Goal: Task Accomplishment & Management: Complete application form

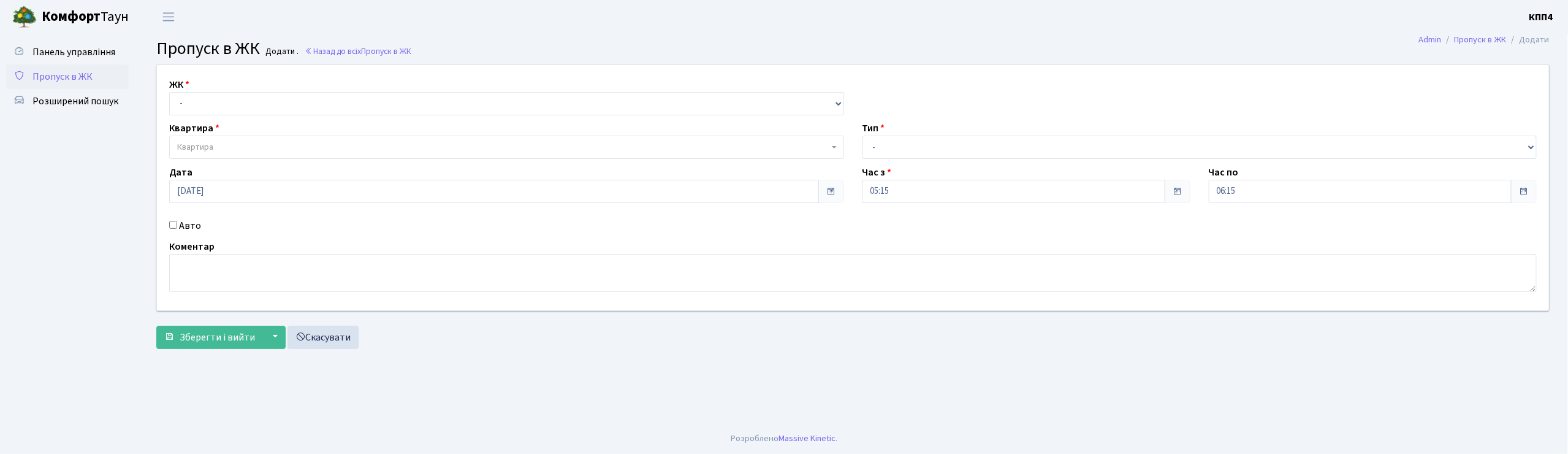
click at [173, 225] on input "Авто" at bounding box center [173, 225] width 8 height 8
checkbox input "true"
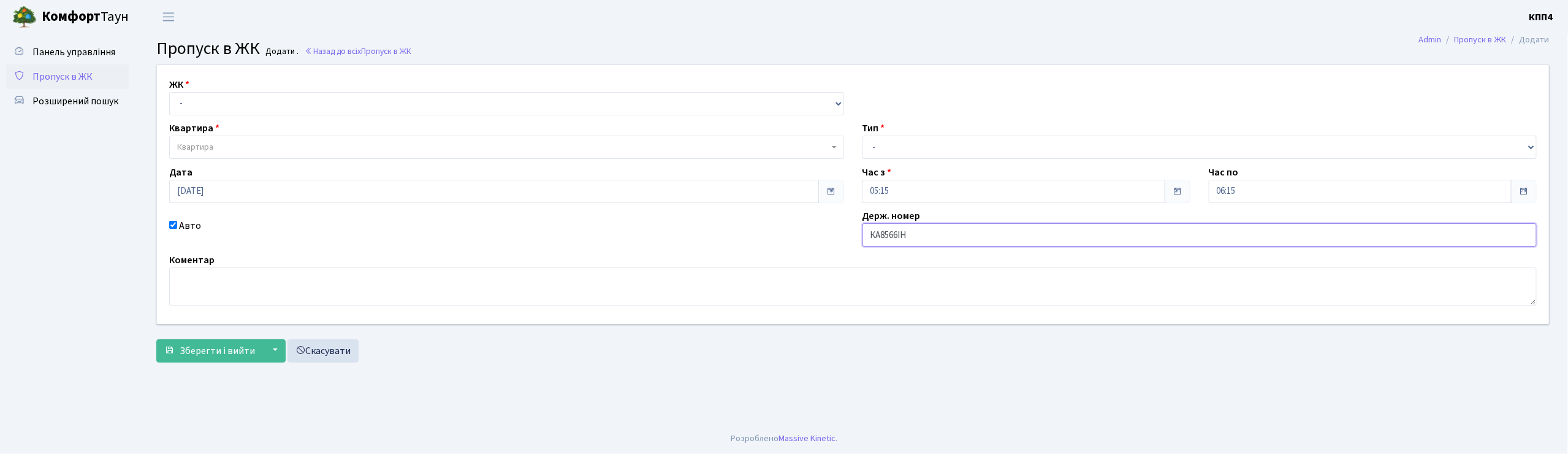
type input "КА8566ІН"
click at [584, 102] on select "- КТ, вул. Регенераторна, 4 КТ2, просп. [STREET_ADDRESS] [STREET_ADDRESS] [PERS…" at bounding box center [506, 104] width 675 height 23
select select "271"
click at [169, 92] on select "- КТ, вул. Регенераторна, 4 КТ2, просп. [STREET_ADDRESS] [STREET_ADDRESS] [PERS…" at bounding box center [506, 104] width 675 height 23
select select
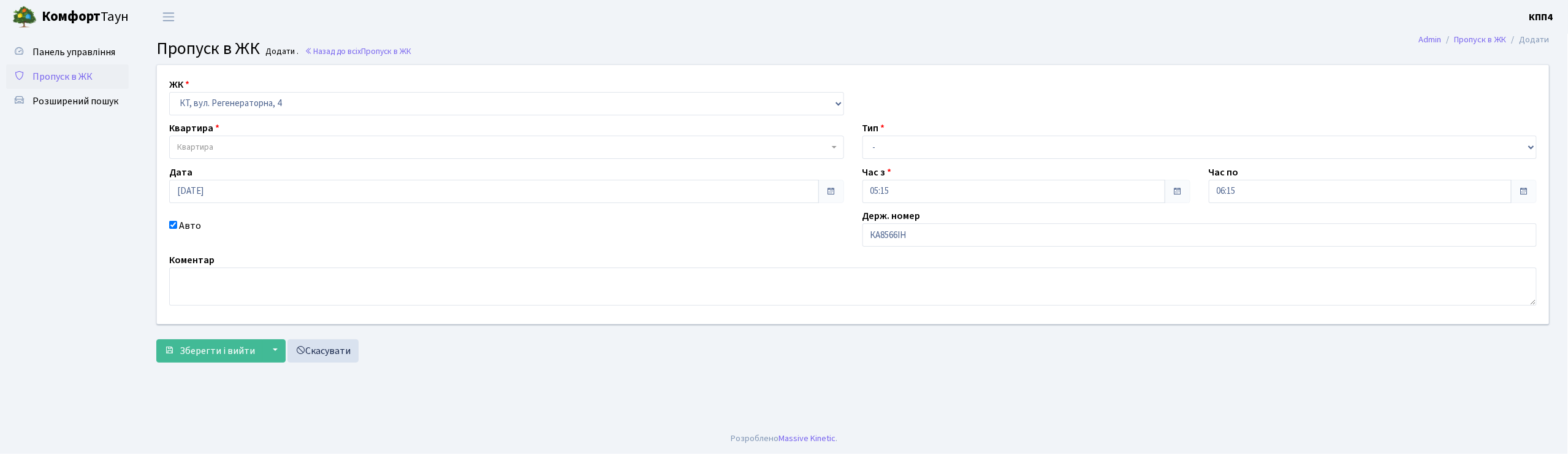
click at [547, 157] on span "Квартира" at bounding box center [506, 147] width 675 height 23
type input "16-94"
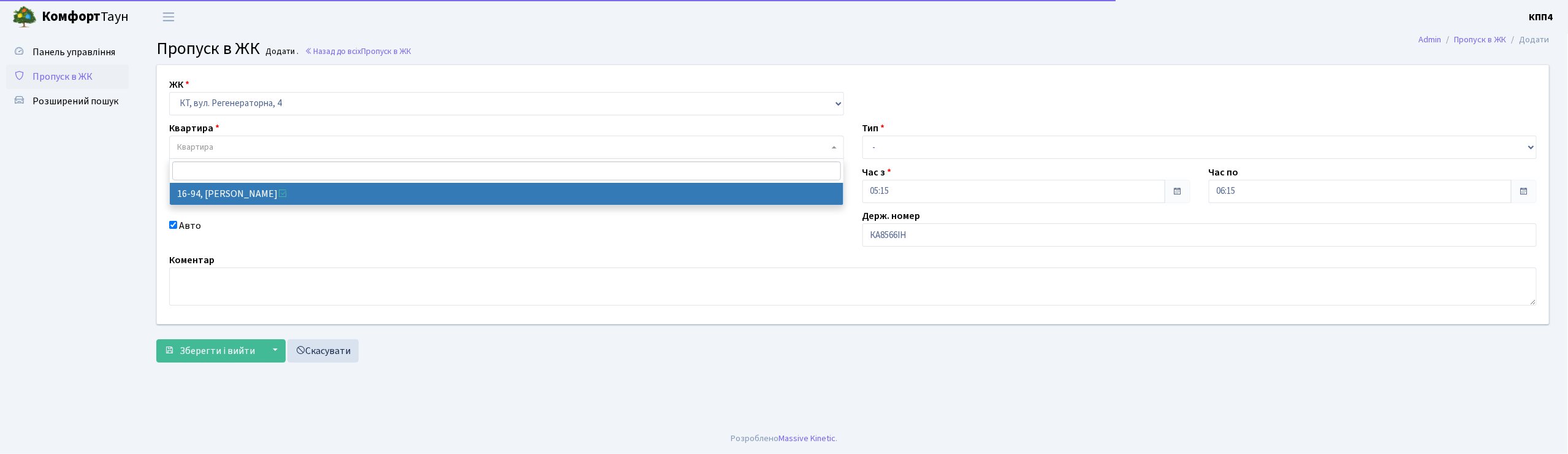
select select "8655"
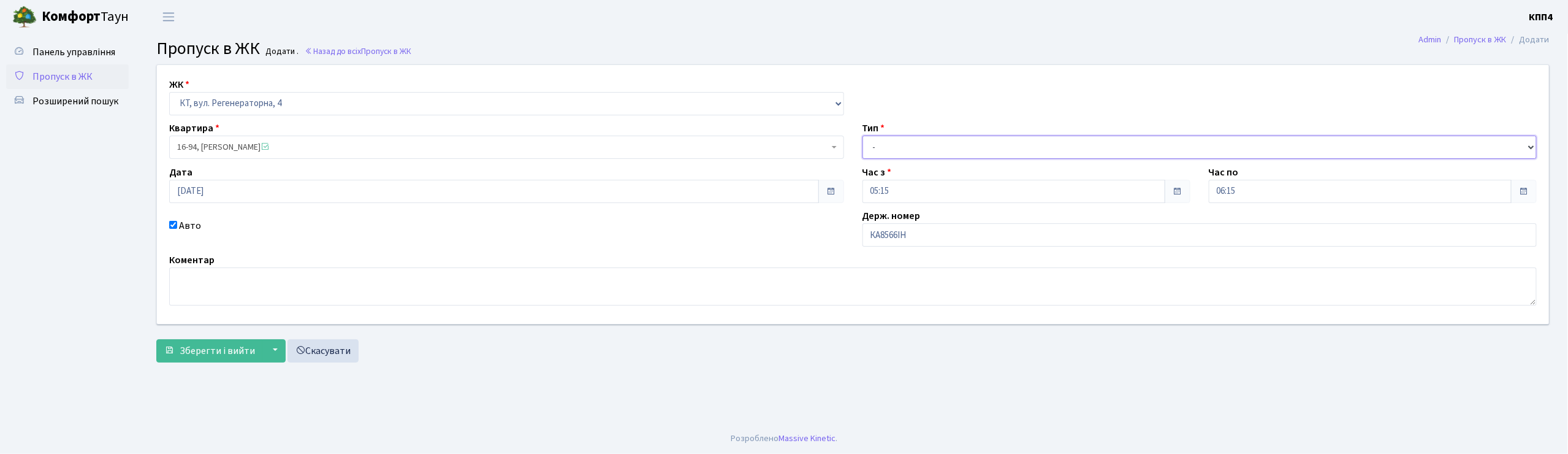
click at [899, 148] on select "- Доставка Таксі Гості Сервіс" at bounding box center [1200, 147] width 675 height 23
select select "2"
click at [863, 136] on select "- Доставка Таксі Гості Сервіс" at bounding box center [1200, 147] width 675 height 23
click at [196, 355] on span "Зберегти і вийти" at bounding box center [218, 350] width 76 height 13
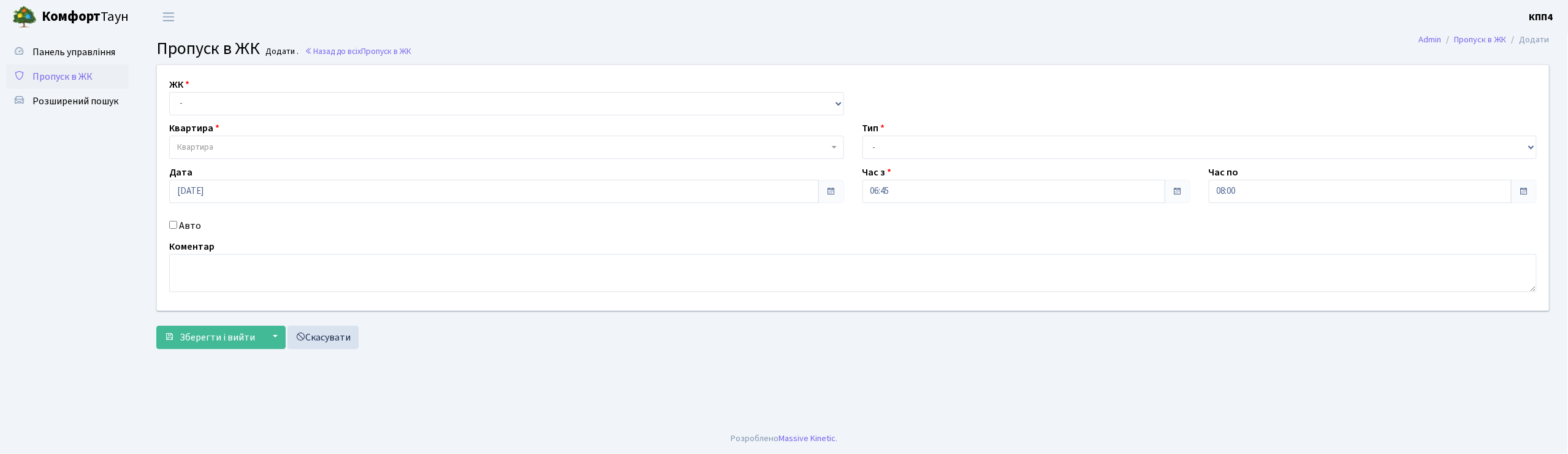
click at [174, 222] on input "Авто" at bounding box center [173, 225] width 8 height 8
checkbox input "true"
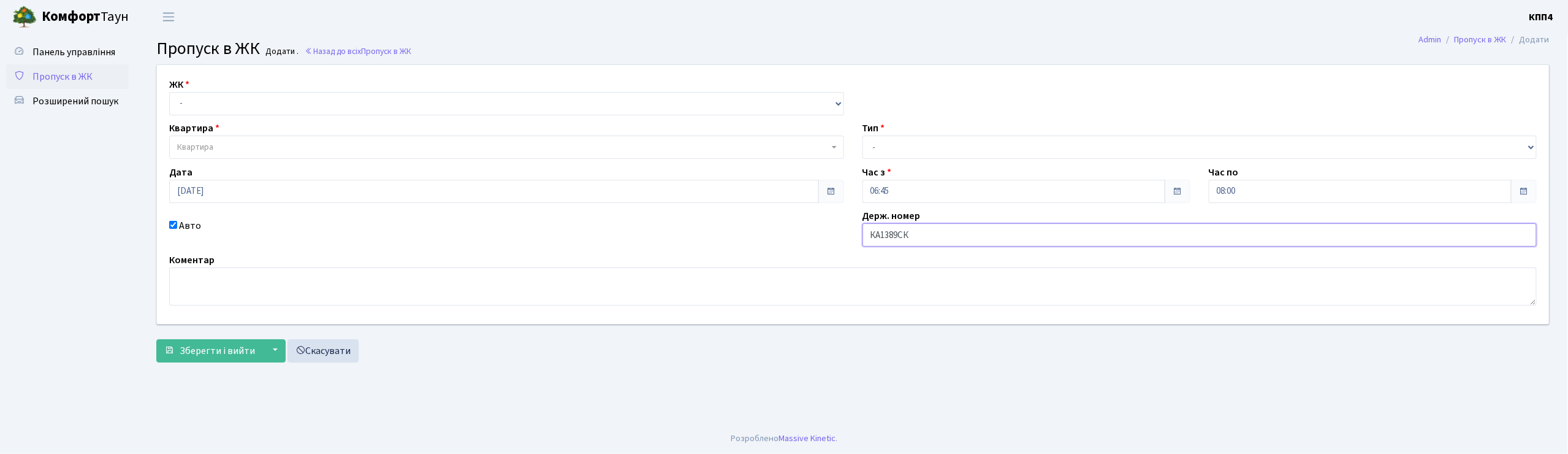
type input "КА1389СК"
click at [486, 101] on select "- КТ, вул. Регенераторна, 4 КТ2, просп. Соборності, 17 КТ3, вул. Березнева, 16 …" at bounding box center [506, 104] width 675 height 23
select select "271"
click at [169, 92] on select "- КТ, вул. Регенераторна, 4 КТ2, просп. Соборності, 17 КТ3, вул. Березнева, 16 …" at bounding box center [506, 104] width 675 height 23
select select
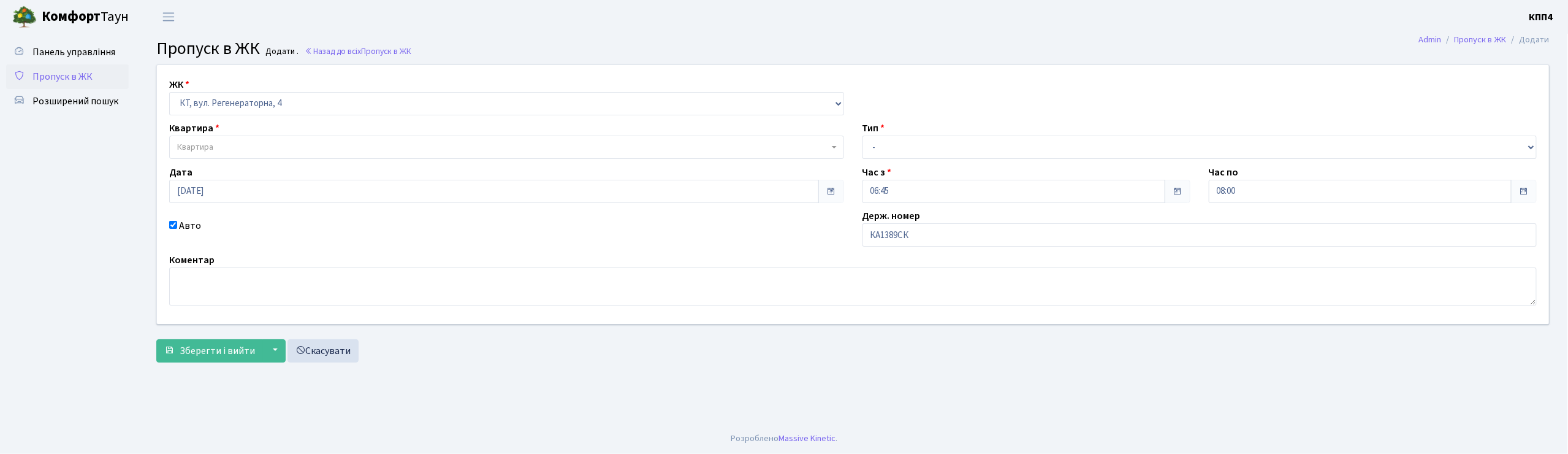
click at [478, 138] on span "Квартира" at bounding box center [506, 147] width 675 height 23
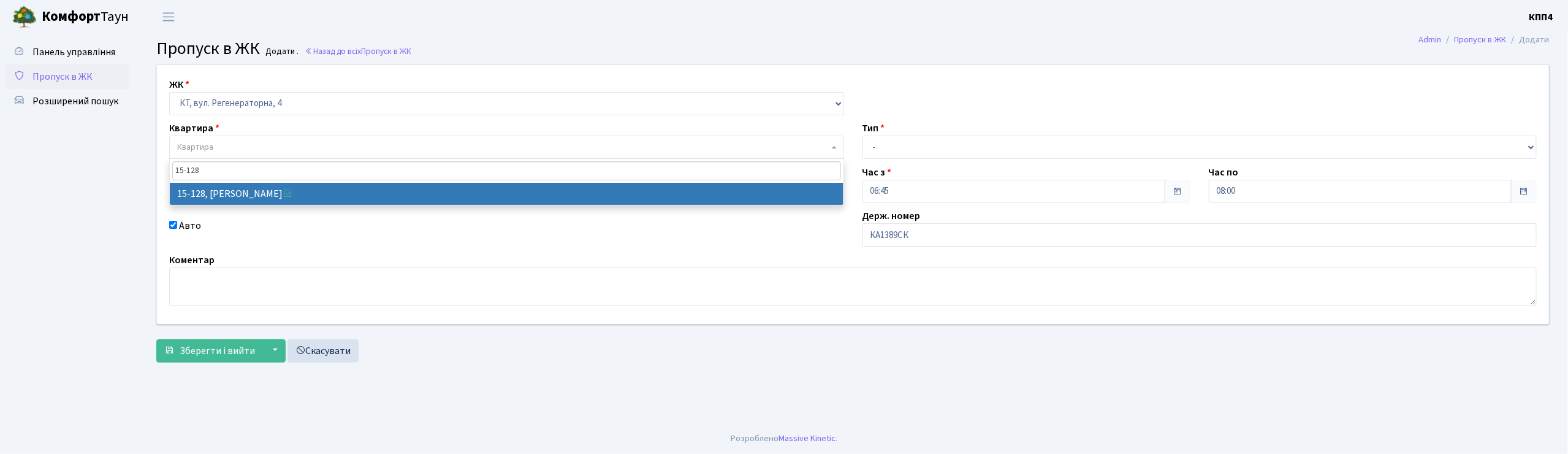
type input "15-128"
select select "8903"
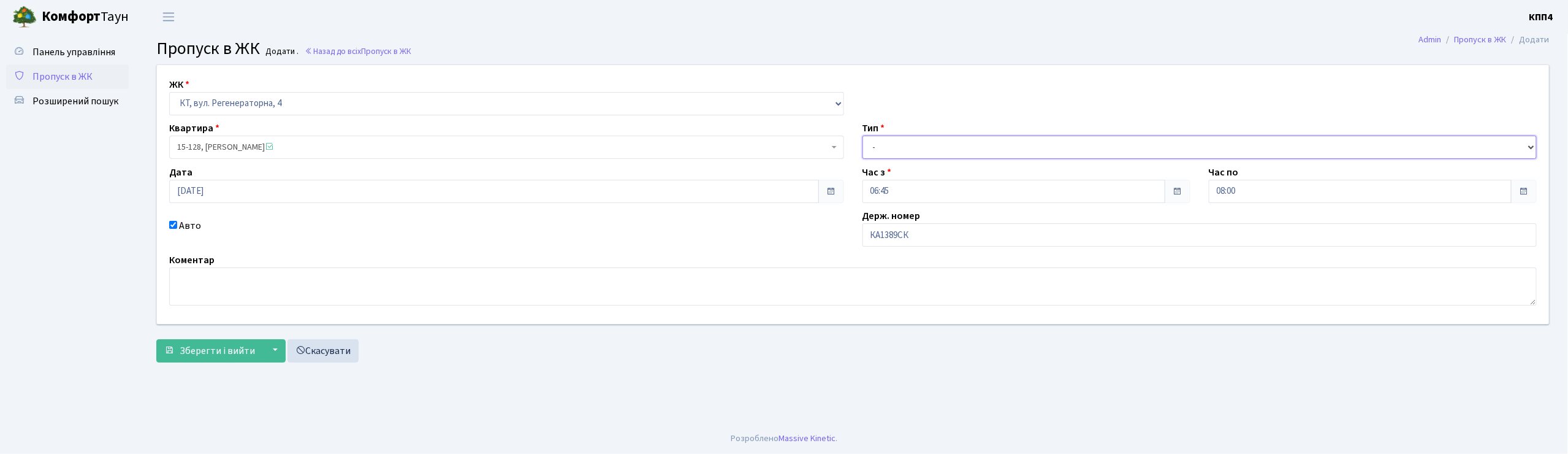
click at [927, 143] on select "- Доставка Таксі Гості Сервіс" at bounding box center [1200, 147] width 675 height 23
select select "3"
click at [863, 136] on select "- Доставка Таксі Гості Сервіс" at bounding box center [1200, 147] width 675 height 23
click at [221, 353] on span "Зберегти і вийти" at bounding box center [218, 350] width 76 height 13
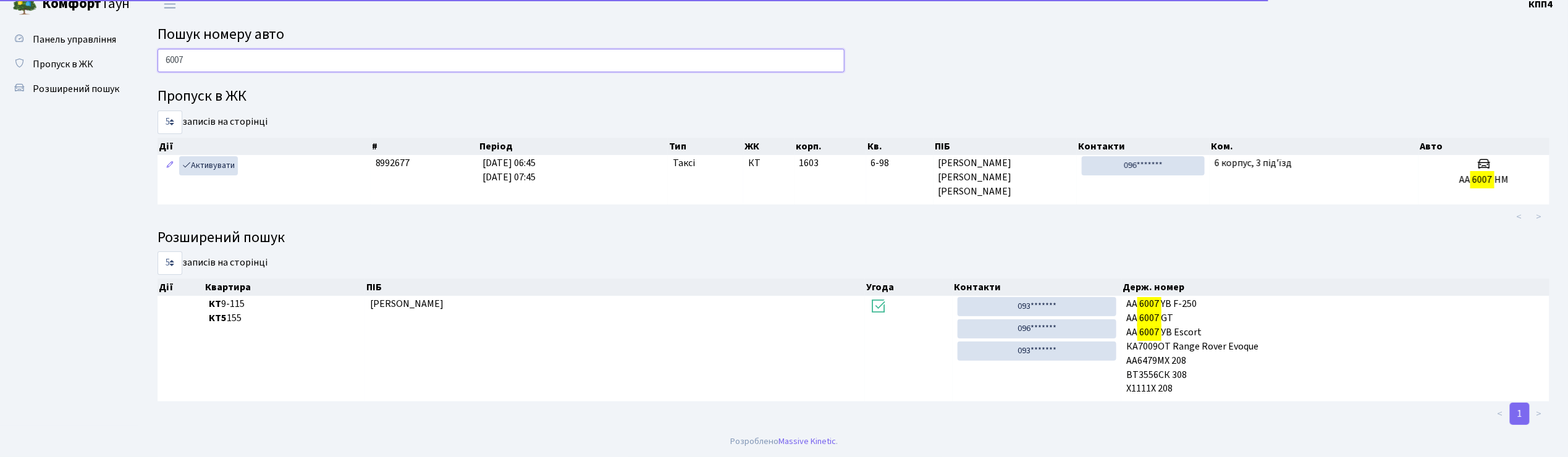
scroll to position [13, 0]
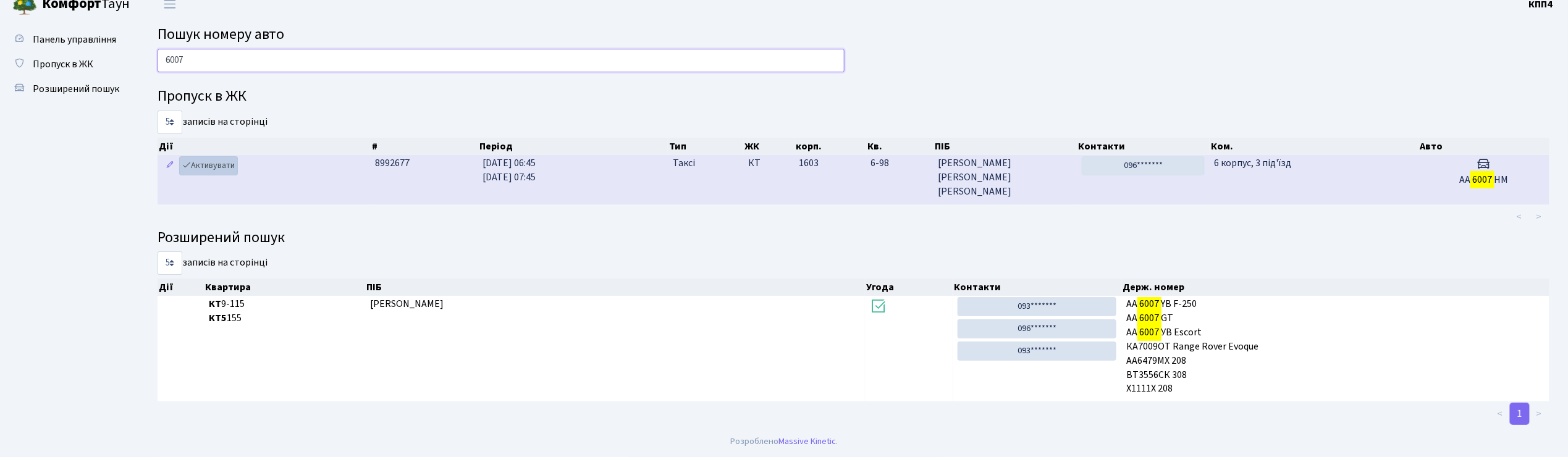
type input "6007"
click at [209, 166] on link "Активувати" at bounding box center [208, 166] width 59 height 19
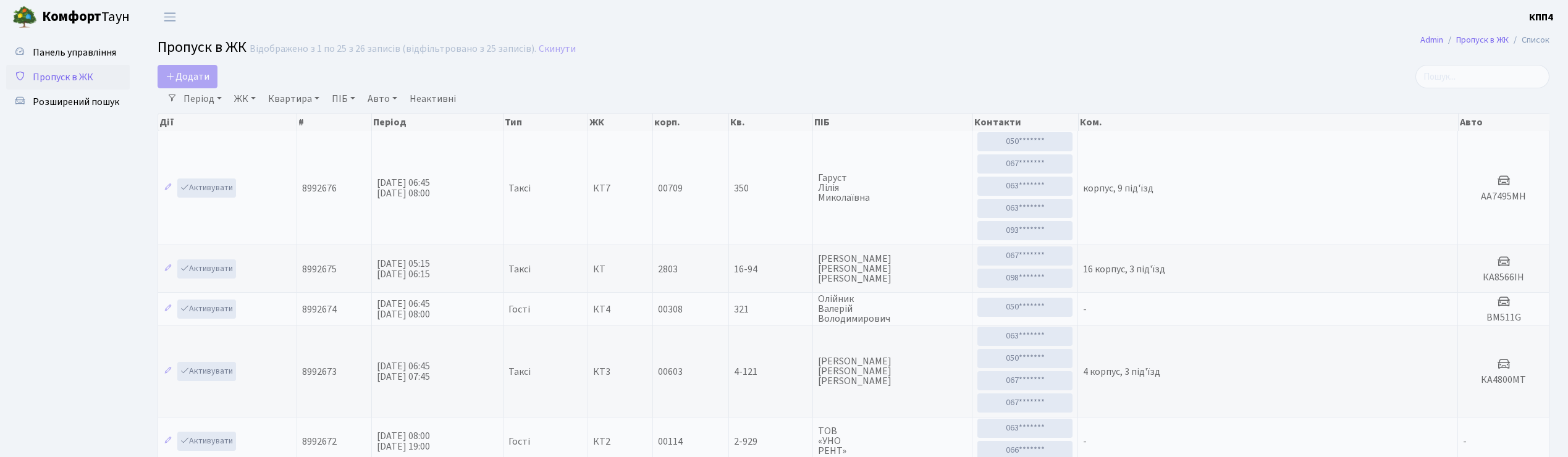
select select "25"
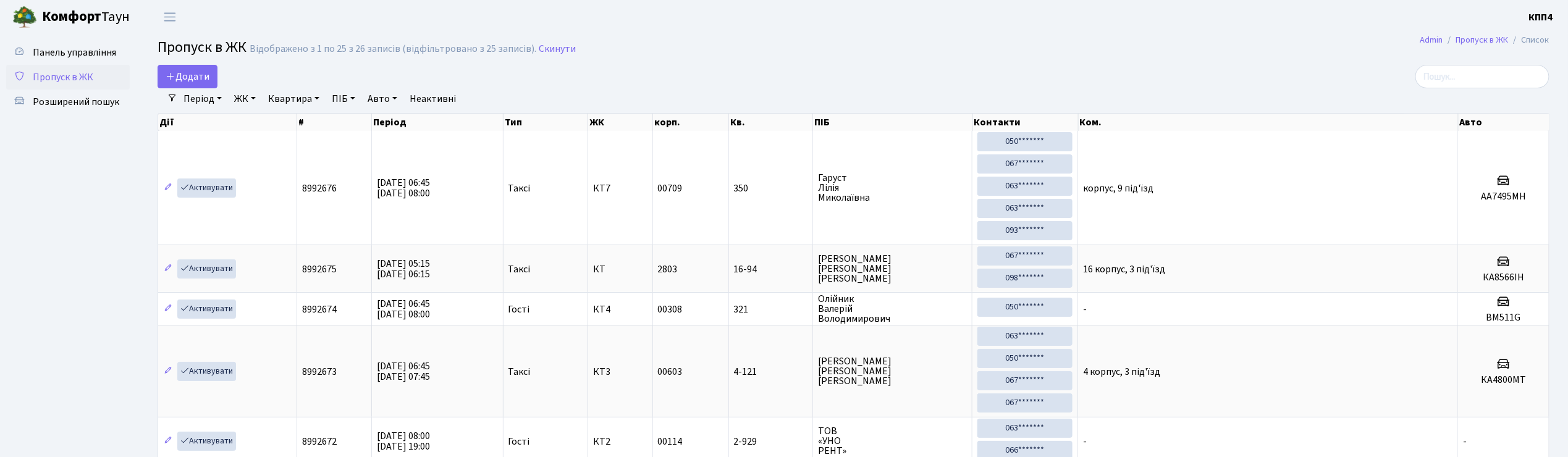
click at [1481, 75] on input "search" at bounding box center [1482, 77] width 134 height 23
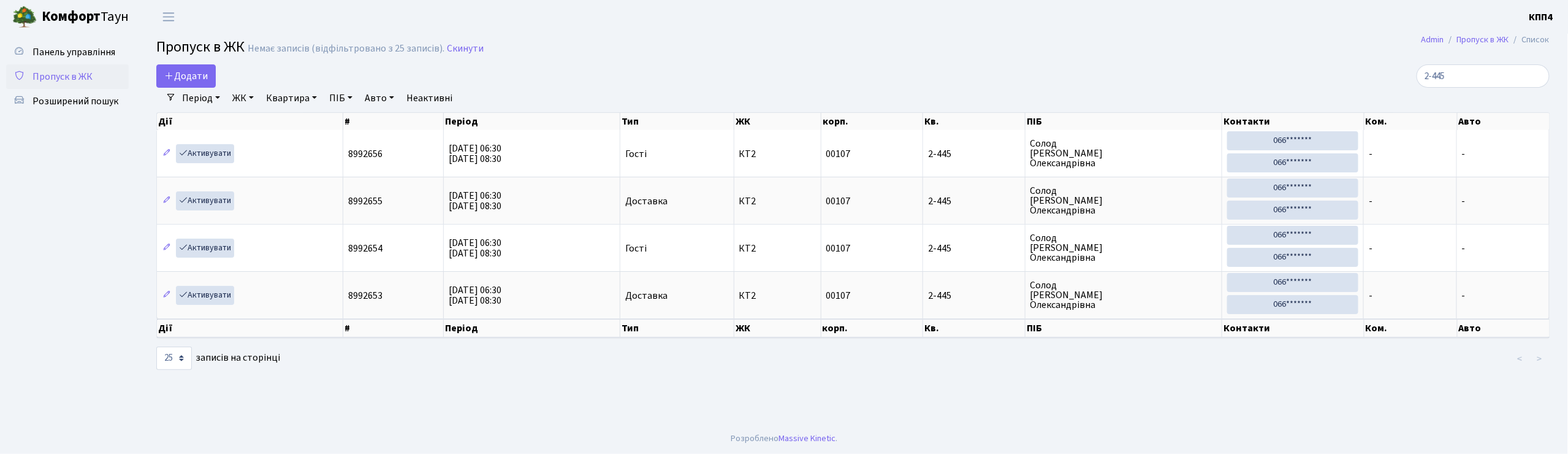
type input "2-445"
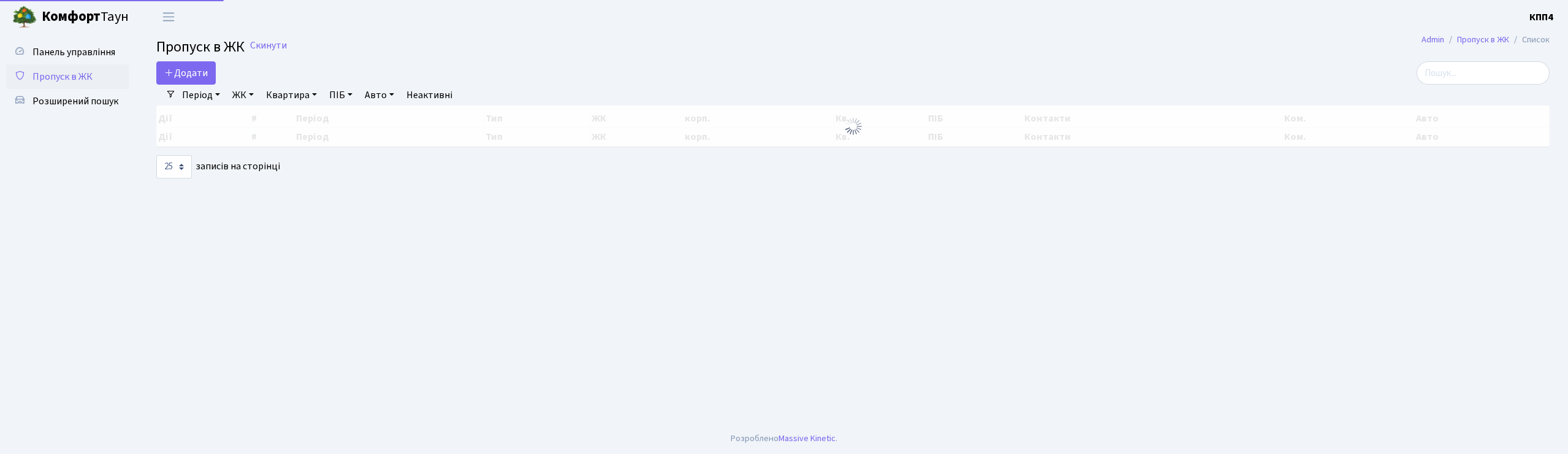
select select "25"
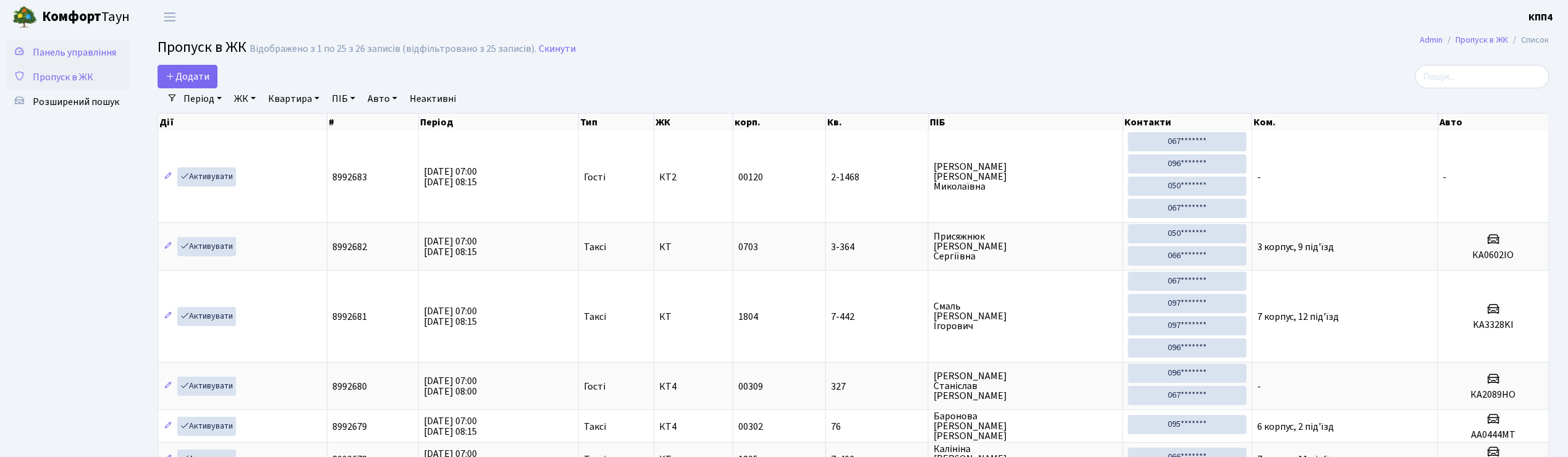
click at [102, 48] on span "Панель управління" at bounding box center [74, 52] width 83 height 14
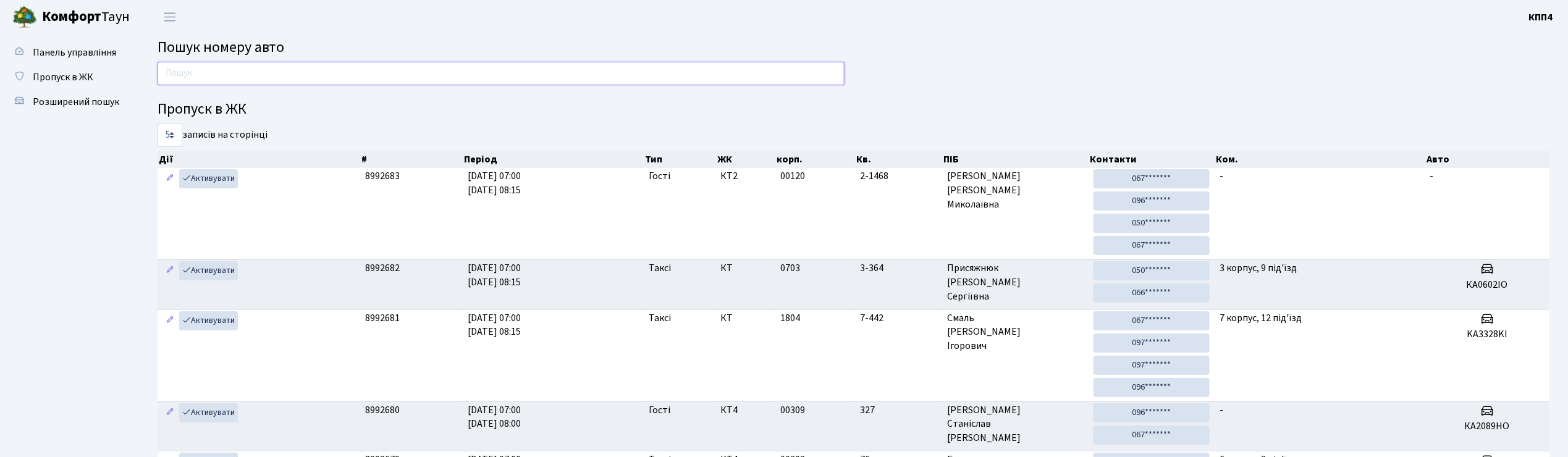
click at [697, 70] on input "text" at bounding box center [501, 73] width 687 height 23
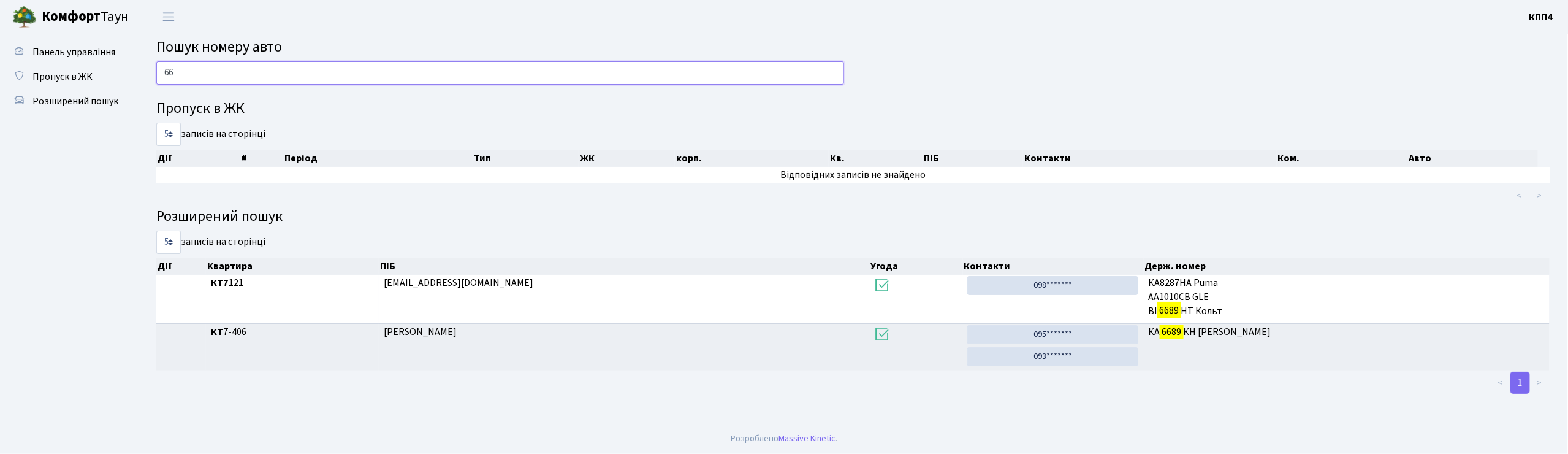
type input "6"
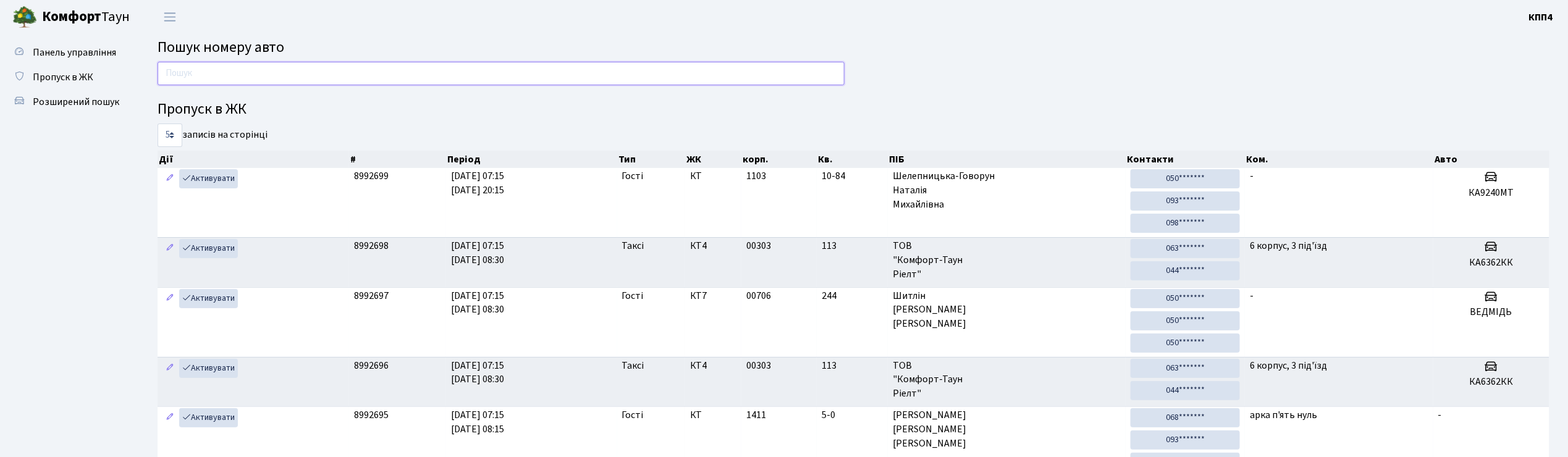
click at [402, 79] on input "text" at bounding box center [501, 73] width 687 height 23
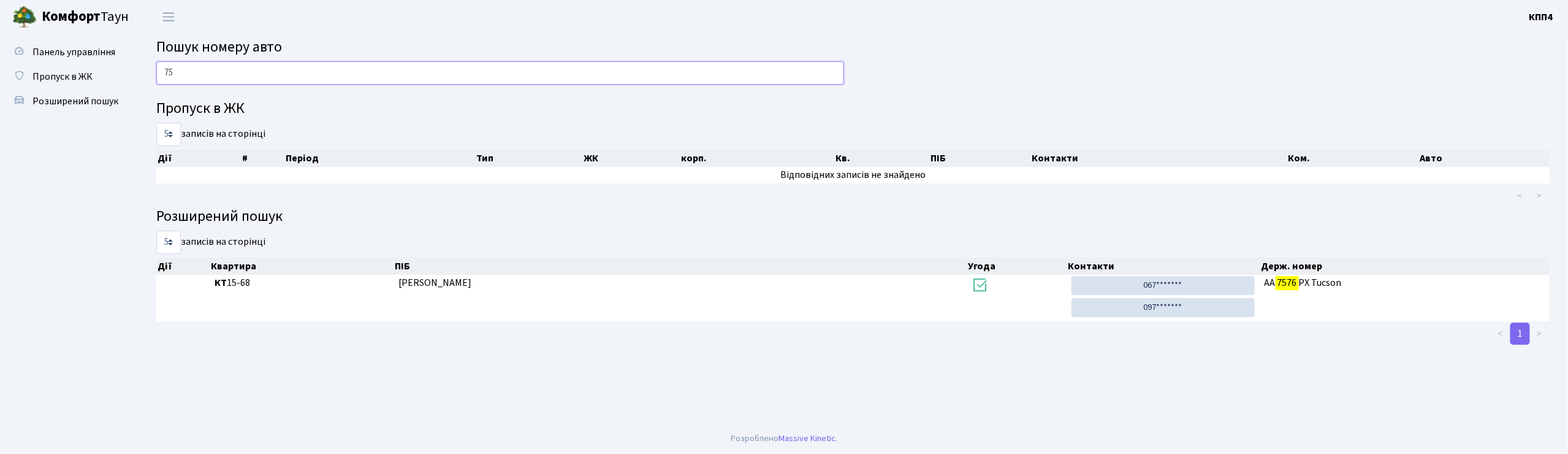
type input "7"
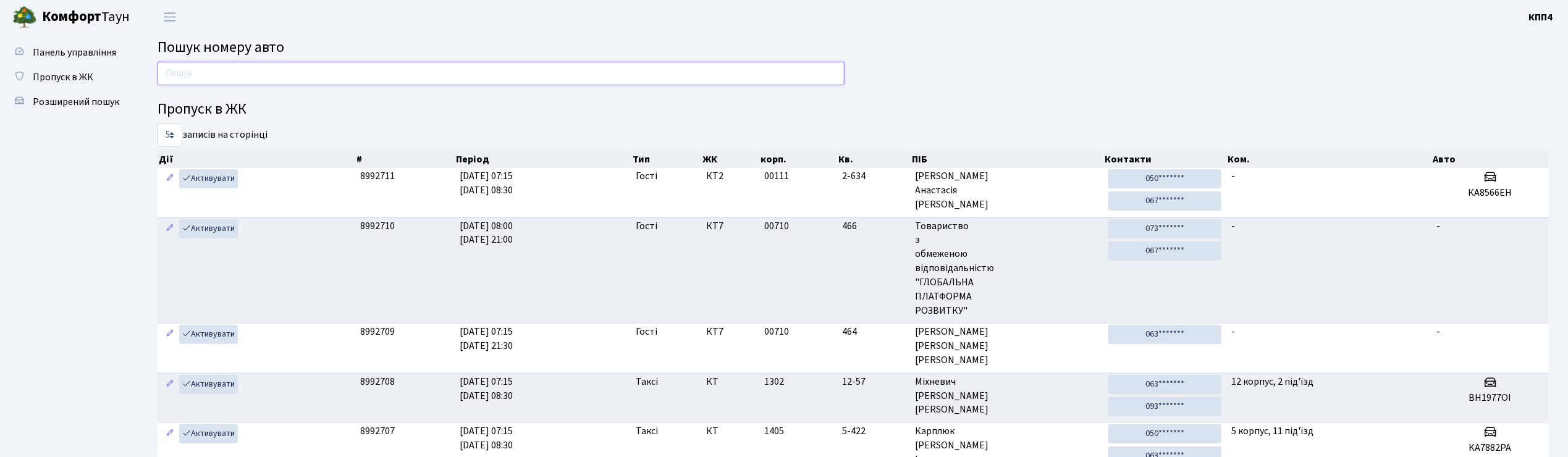
click at [415, 66] on input "text" at bounding box center [501, 73] width 687 height 23
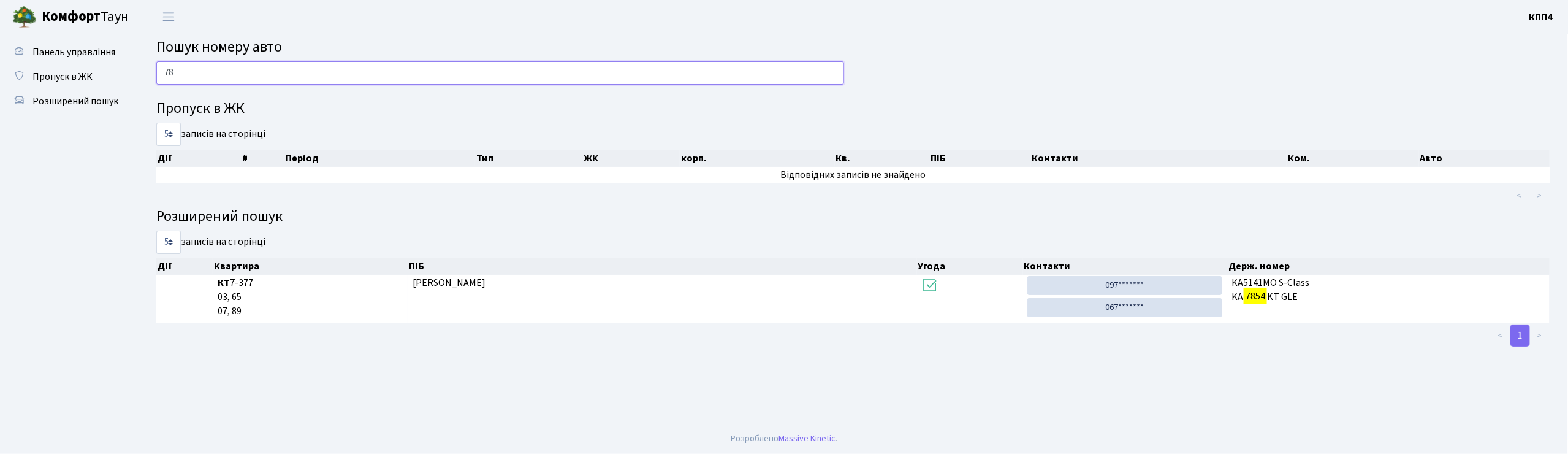
type input "7"
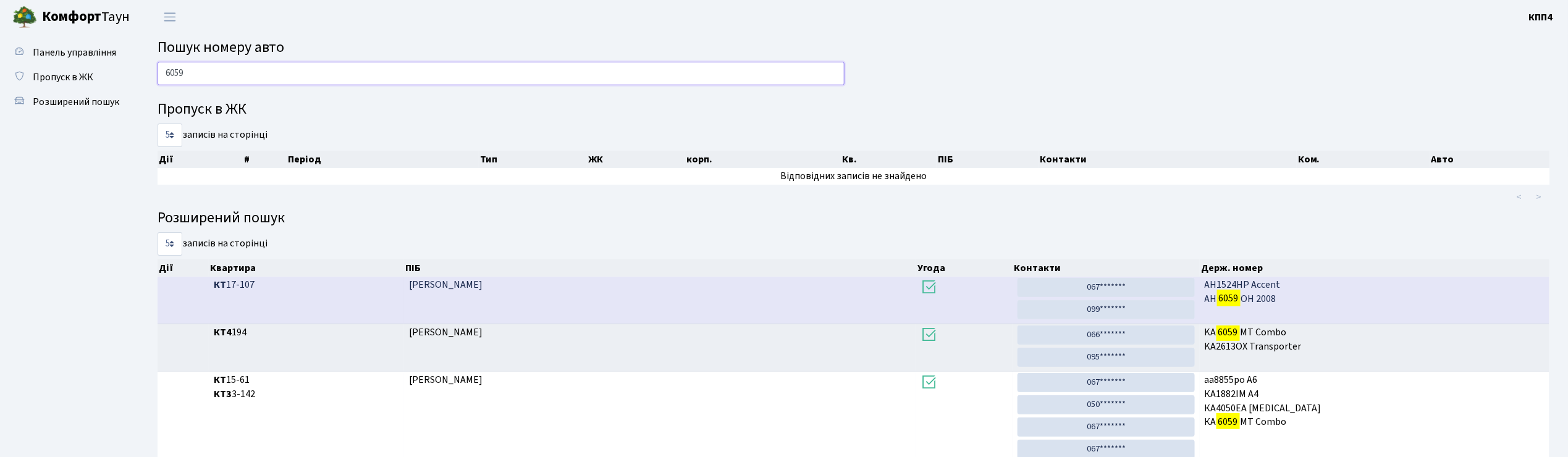
scroll to position [1, 0]
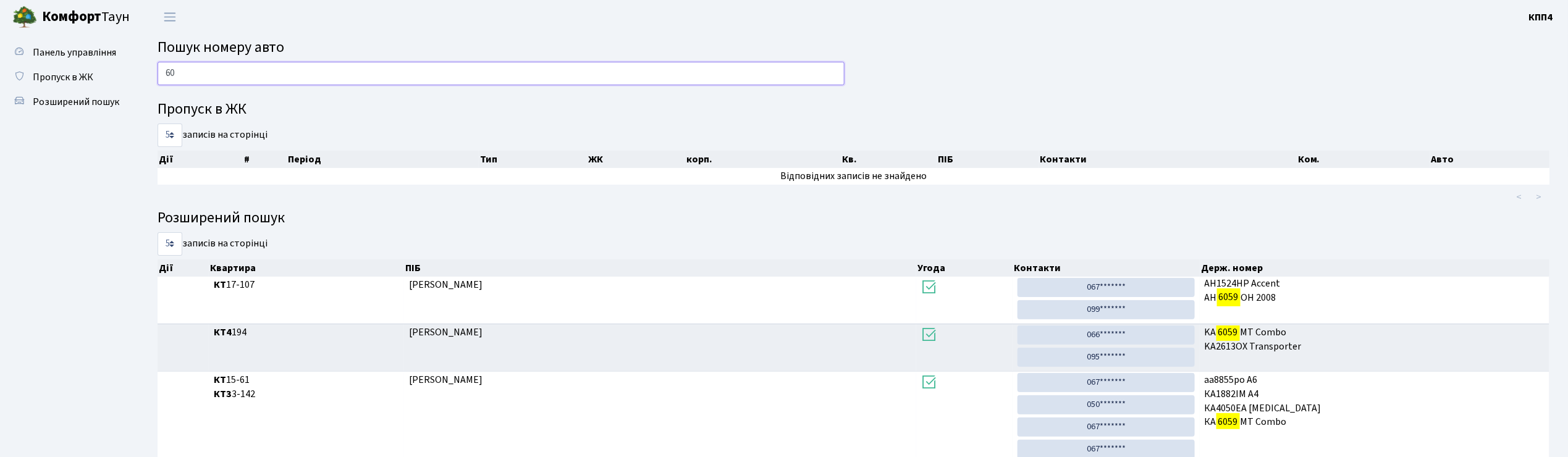
type input "6"
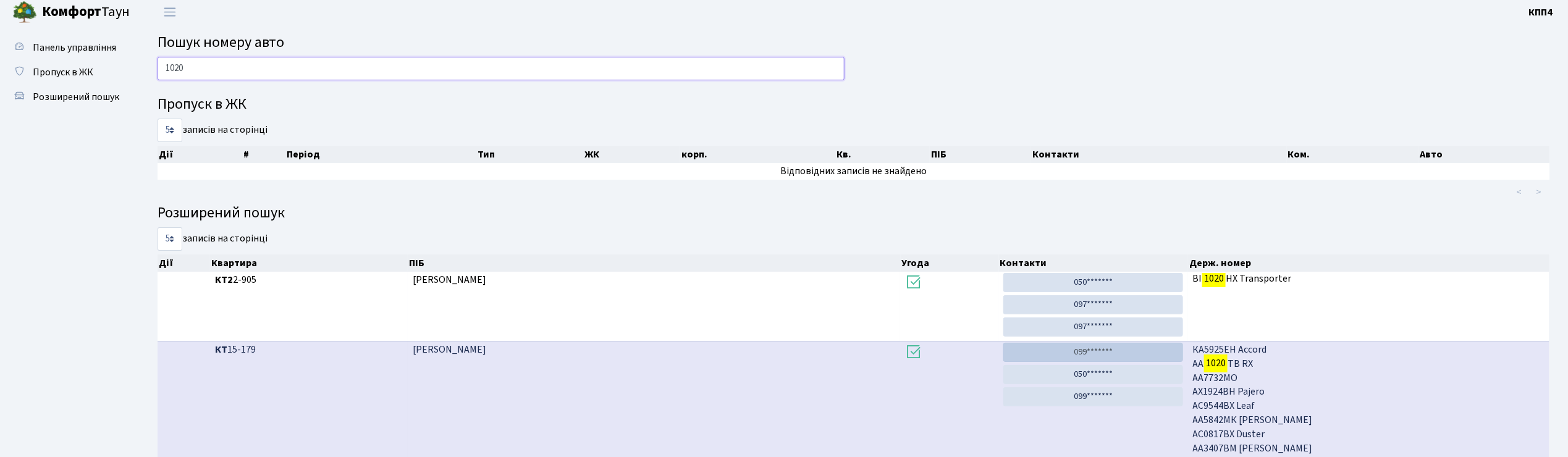
scroll to position [0, 0]
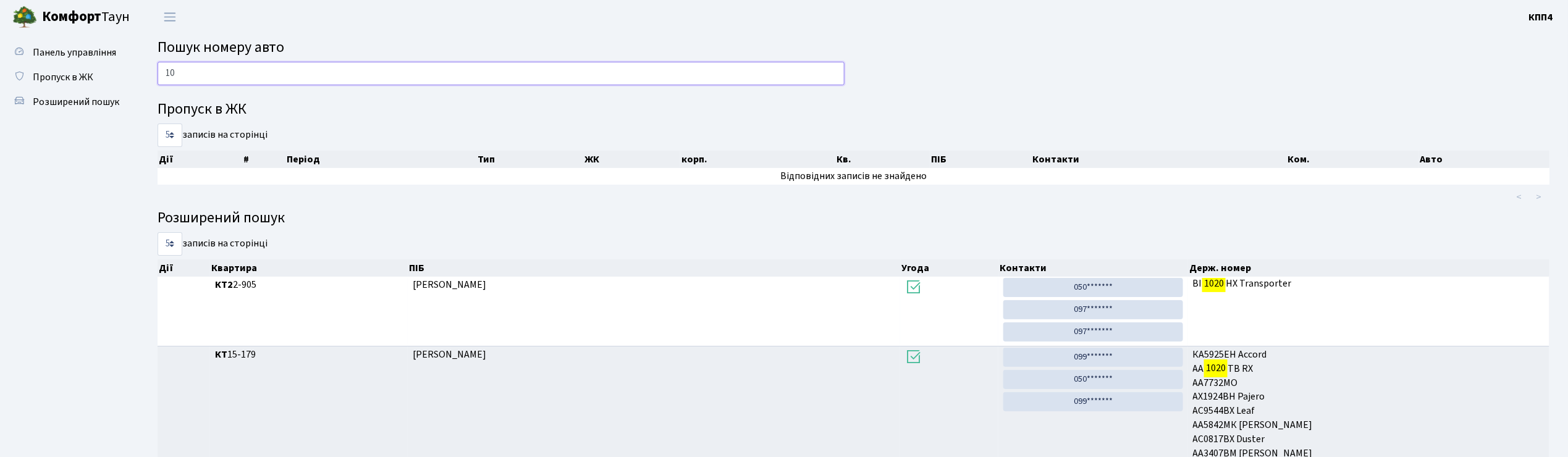
type input "1"
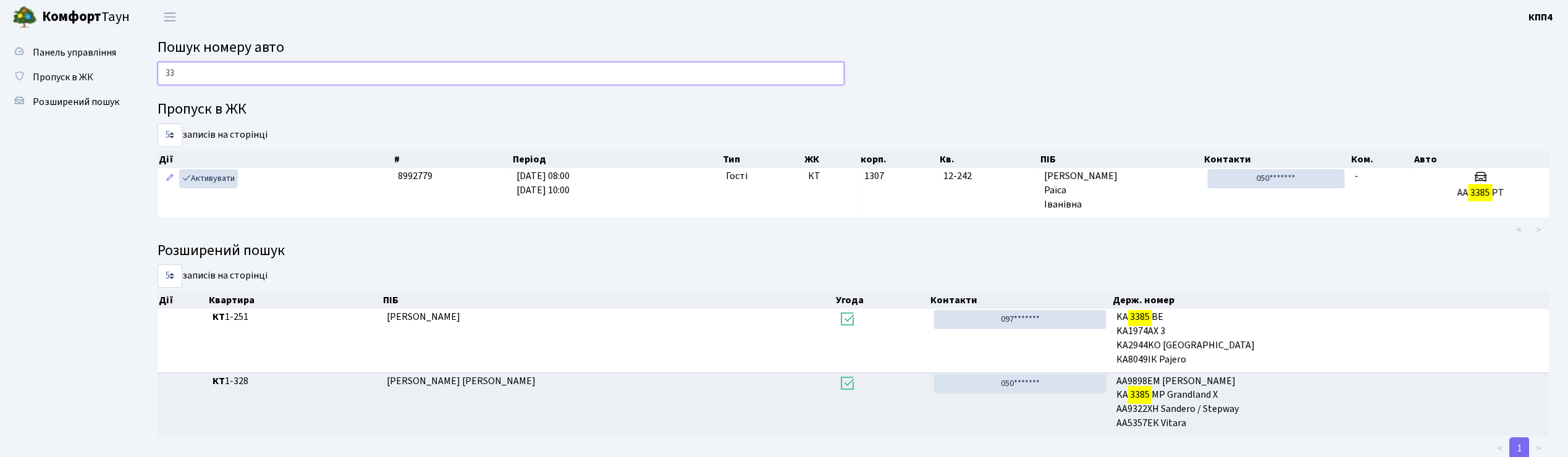
type input "3"
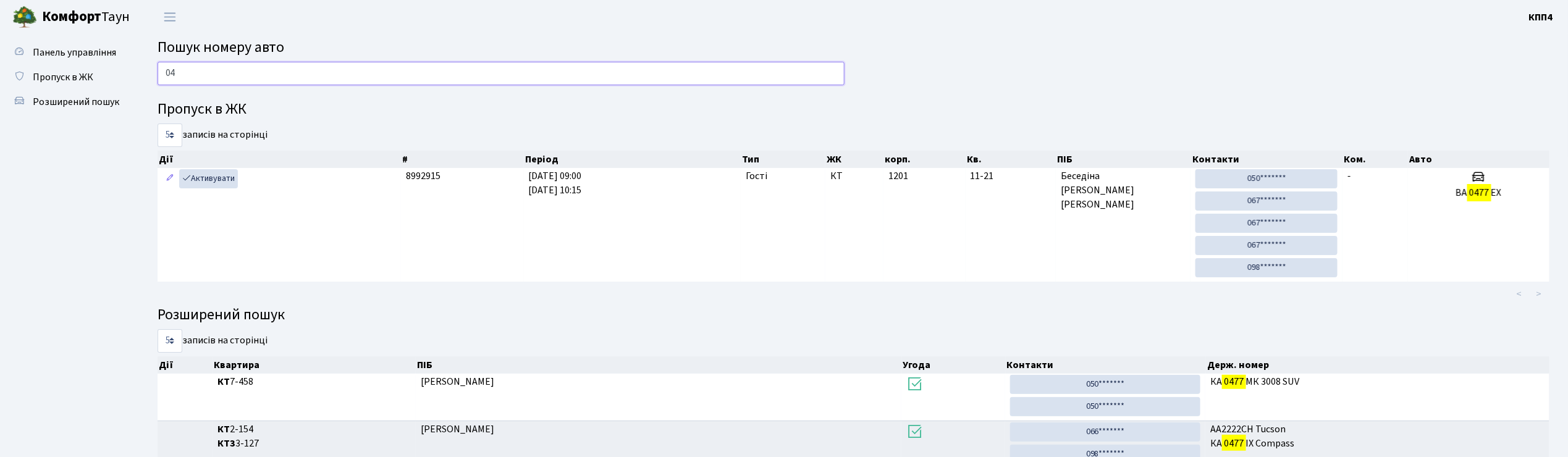
type input "0"
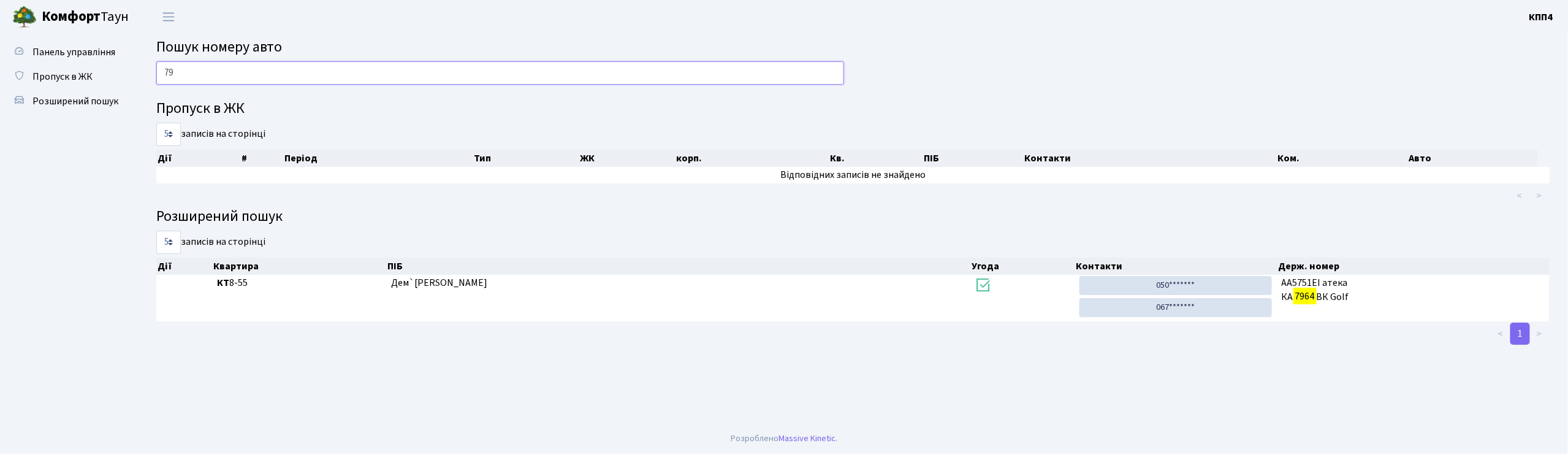
type input "7"
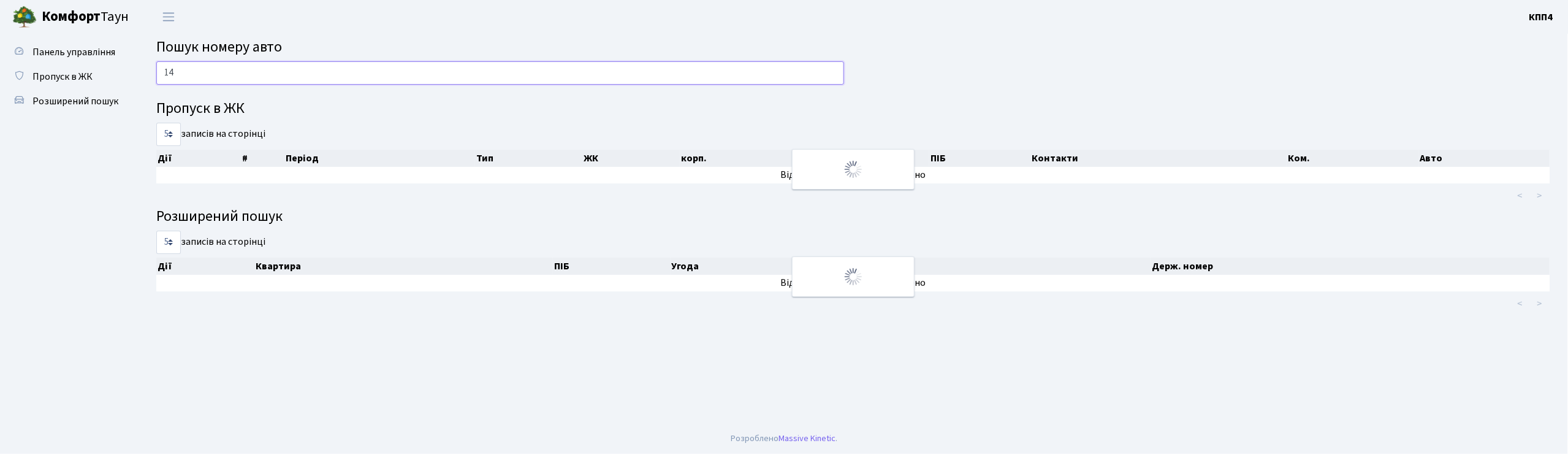
type input "1"
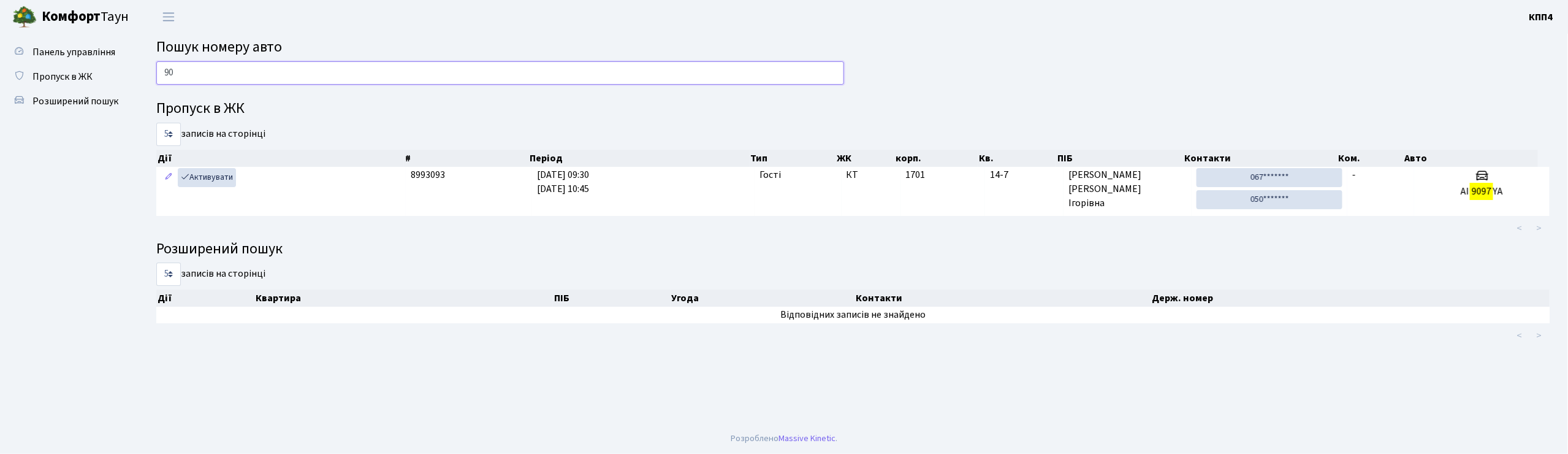
type input "9"
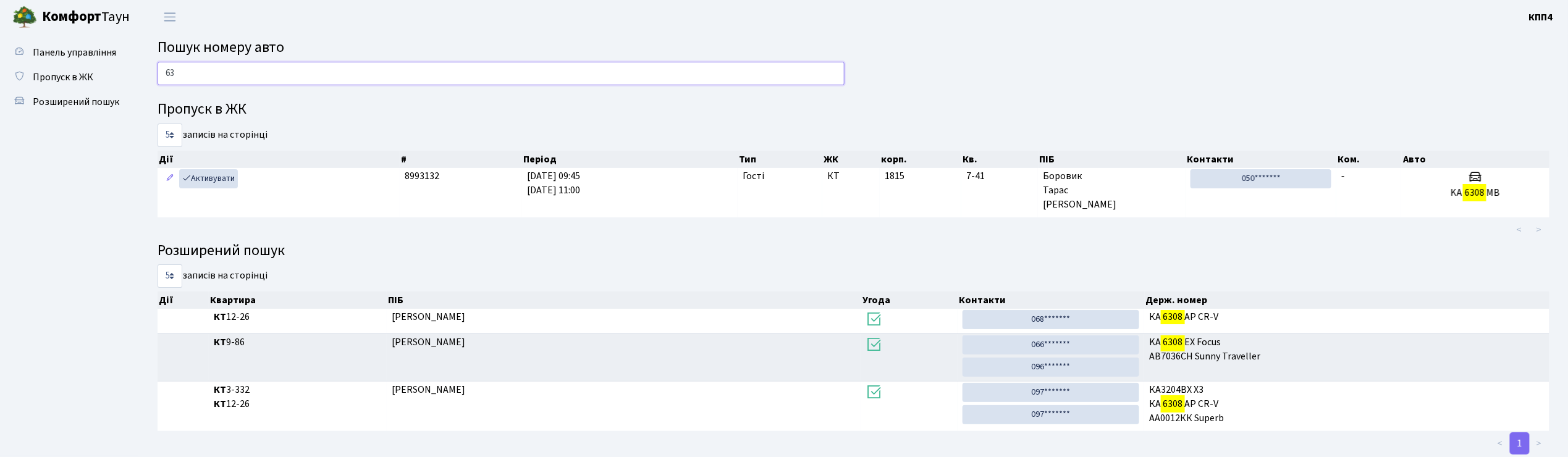
type input "6"
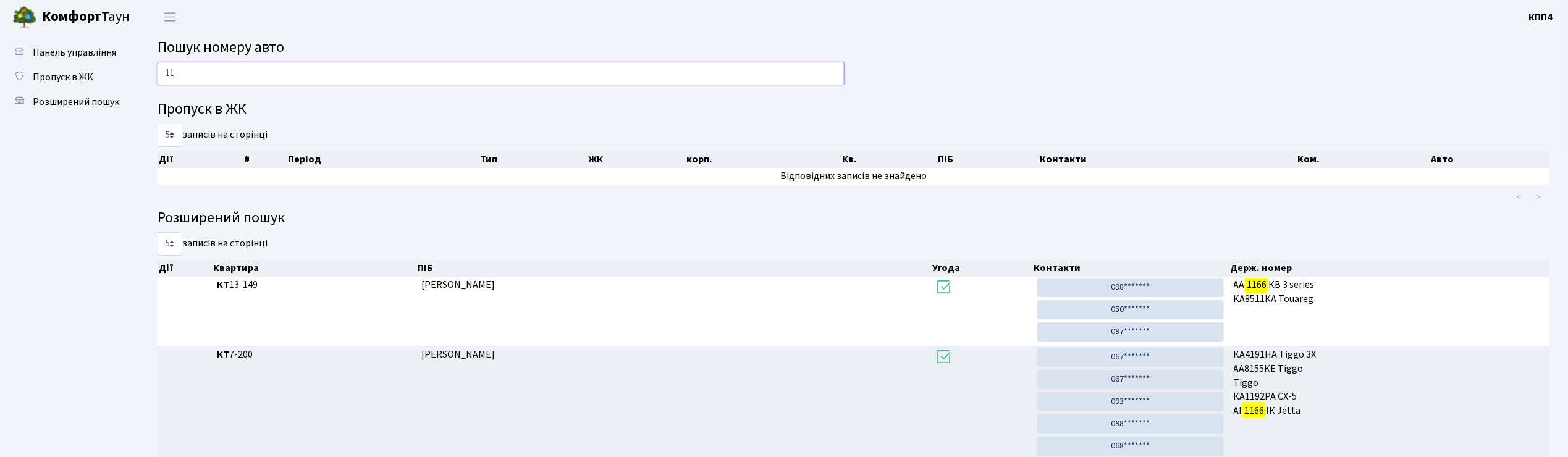
type input "1"
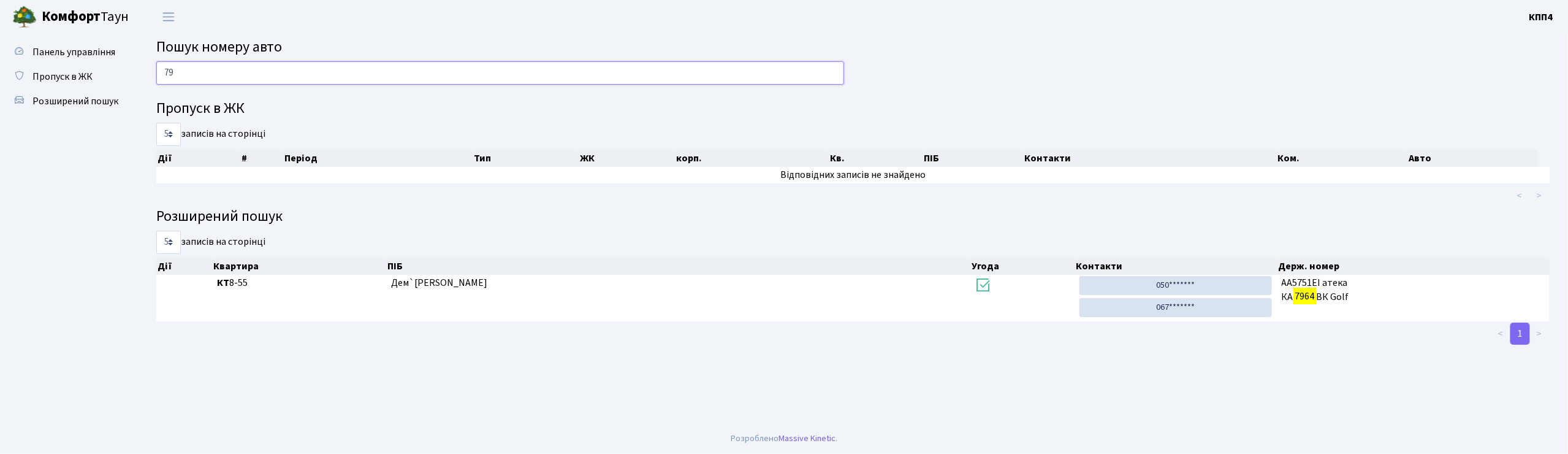
type input "7"
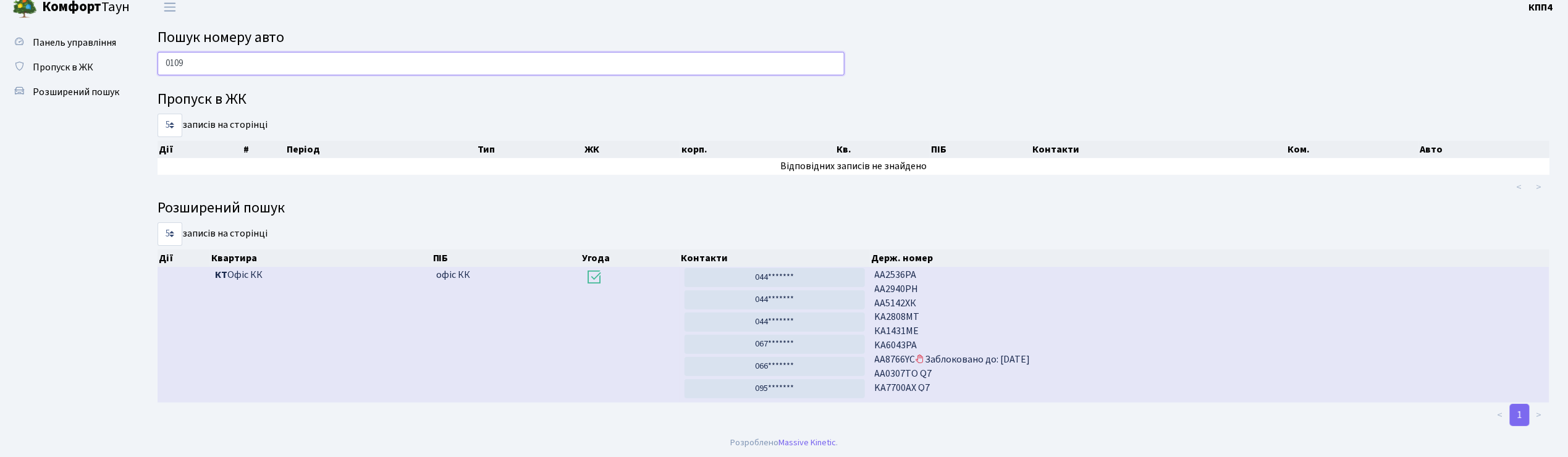
scroll to position [13, 0]
type input "0"
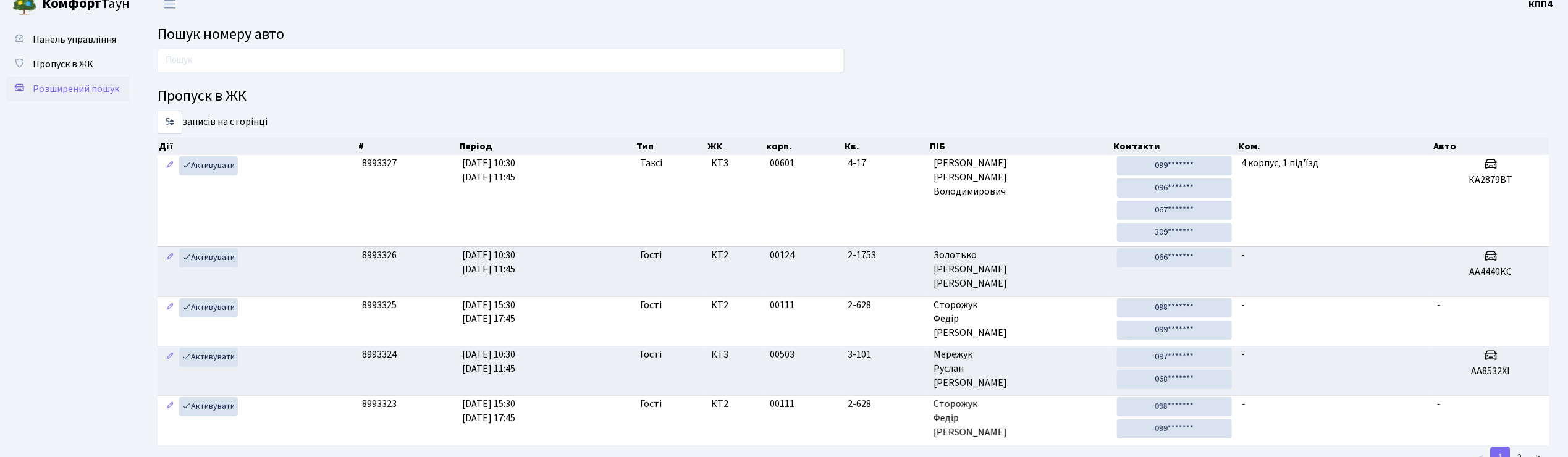
click at [88, 87] on span "Розширений пошук" at bounding box center [76, 88] width 86 height 14
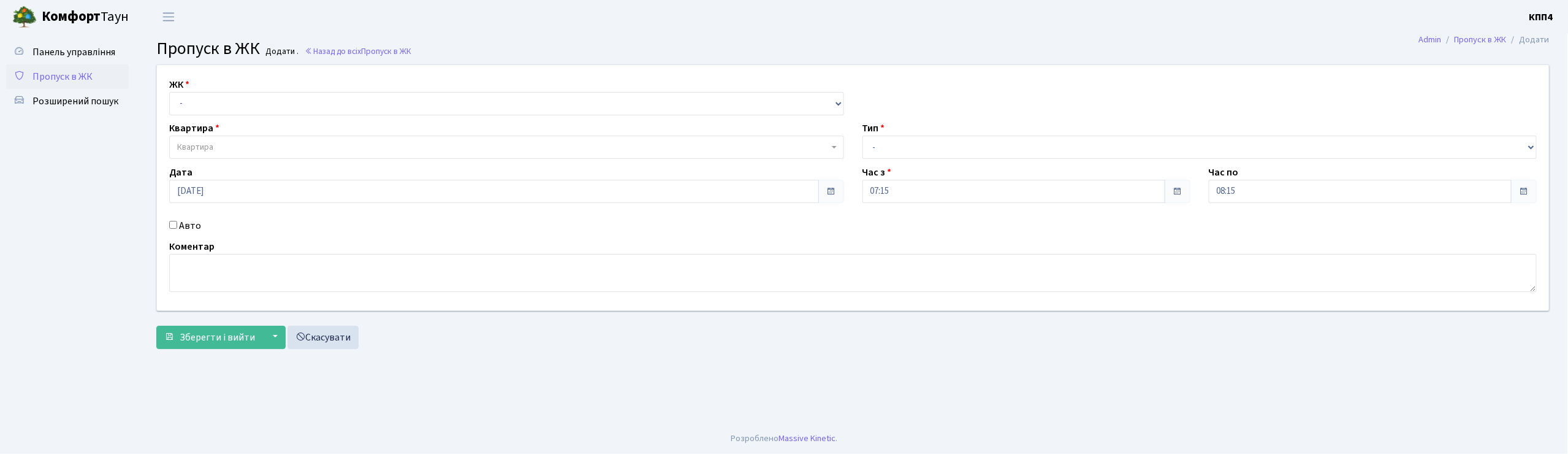
click at [173, 225] on input "Авто" at bounding box center [173, 225] width 8 height 8
checkbox input "true"
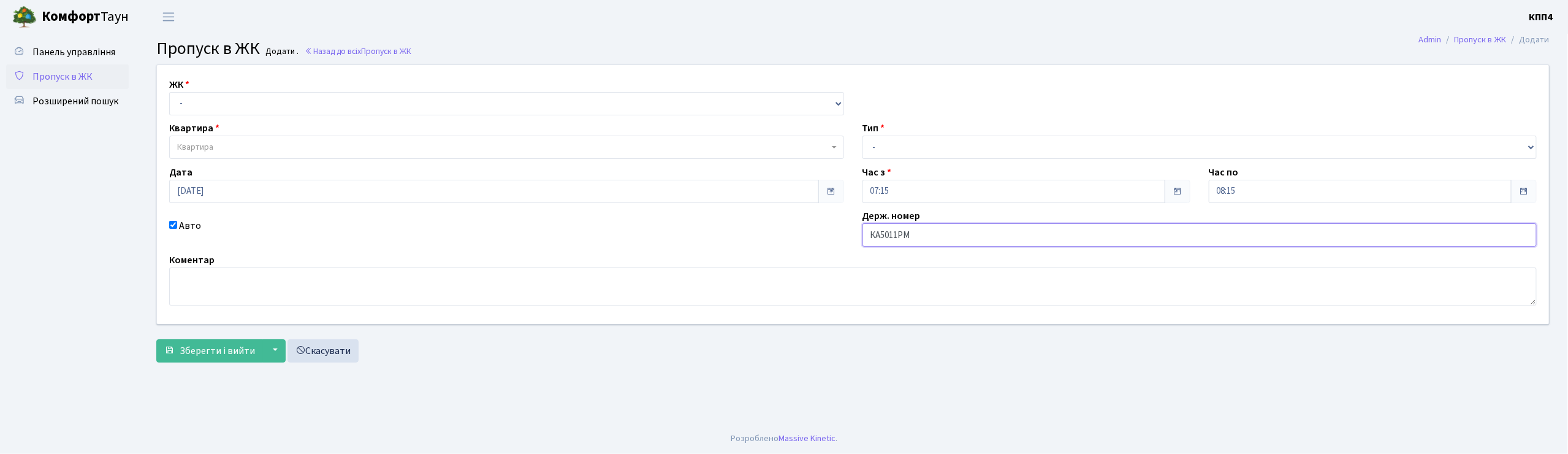
type input "КА5011РМ"
click at [422, 96] on select "- КТ, вул. Регенераторна, 4 КТ2, просп. [STREET_ADDRESS] [STREET_ADDRESS] [PERS…" at bounding box center [506, 104] width 675 height 23
select select "271"
click at [169, 92] on select "- КТ, вул. Регенераторна, 4 КТ2, просп. [STREET_ADDRESS] [STREET_ADDRESS] [PERS…" at bounding box center [506, 104] width 675 height 23
select select
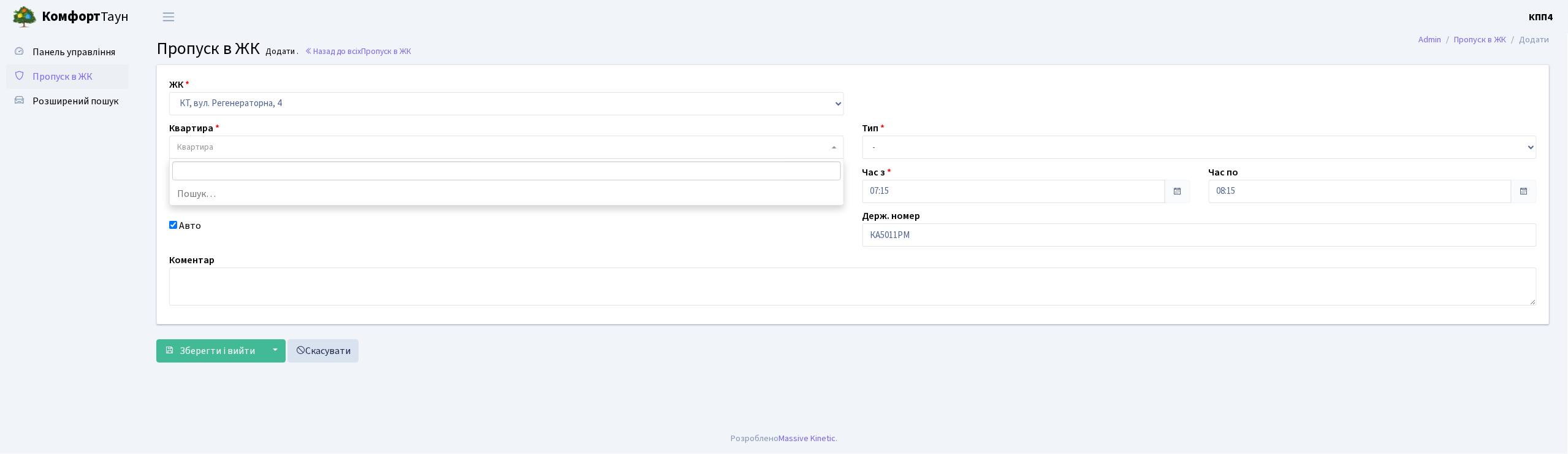
click at [422, 145] on span "Квартира" at bounding box center [503, 147] width 652 height 12
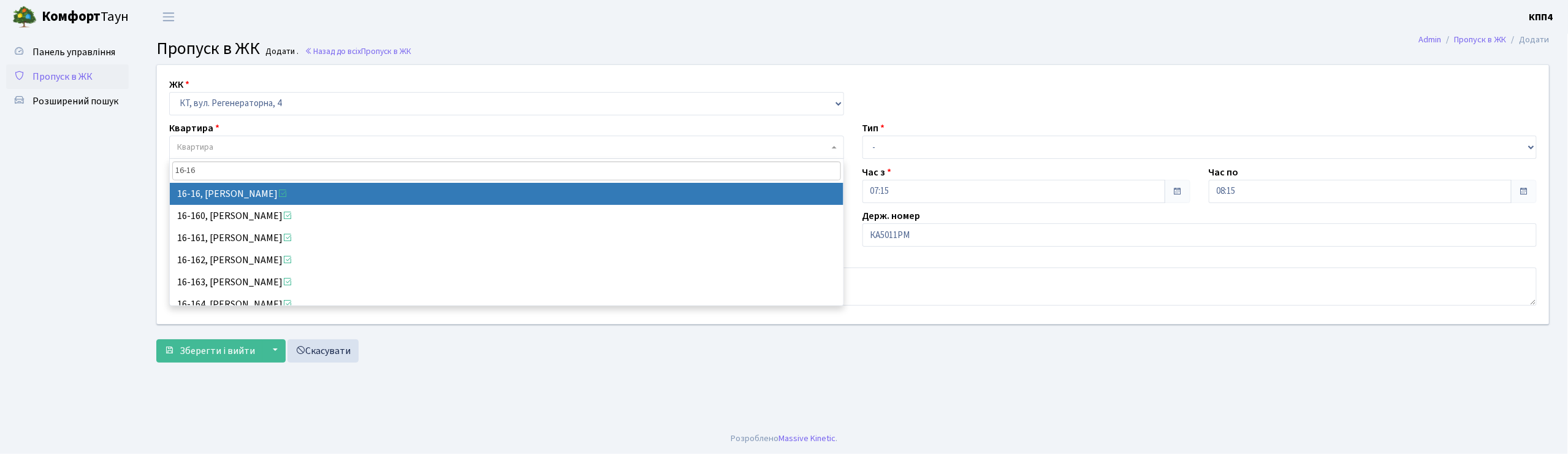
type input "16-16"
select select "8577"
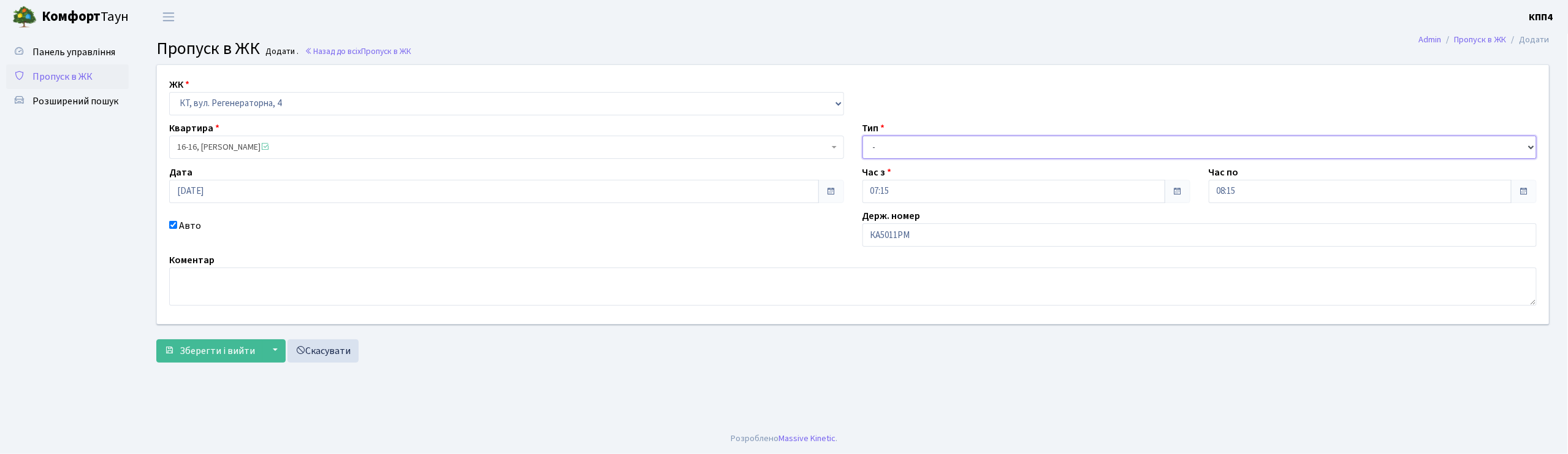
click at [942, 147] on select "- Доставка Таксі Гості Сервіс" at bounding box center [1200, 147] width 675 height 23
select select "2"
click at [863, 136] on select "- Доставка Таксі Гості Сервіс" at bounding box center [1200, 147] width 675 height 23
click at [222, 346] on span "Зберегти і вийти" at bounding box center [218, 350] width 76 height 13
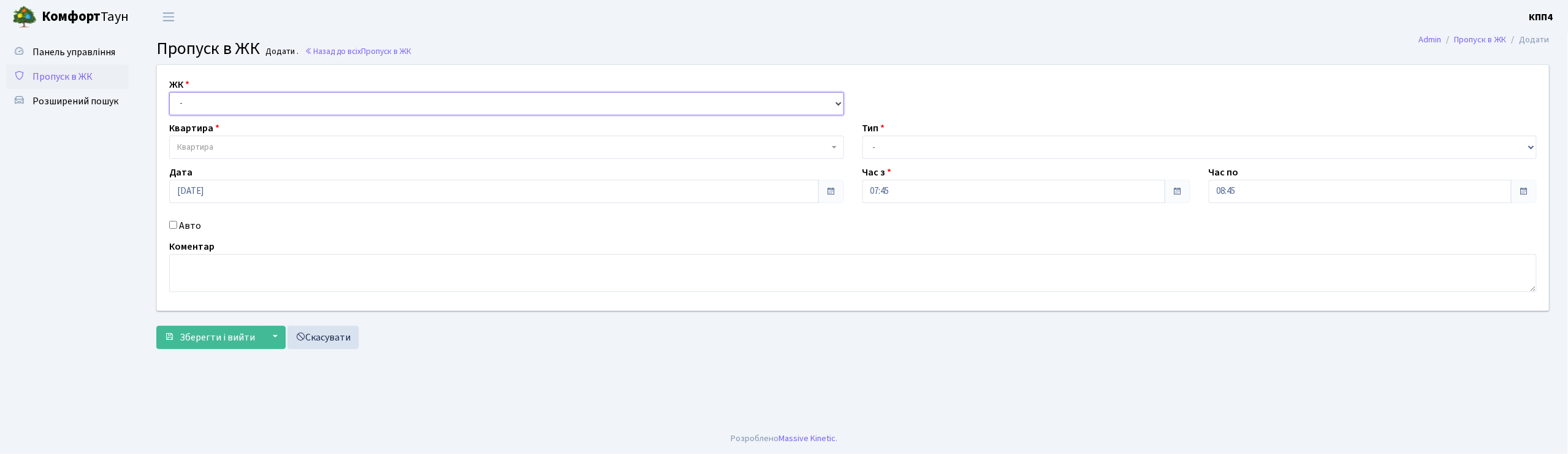
click at [221, 99] on select "- КТ, вул. Регенераторна, 4 КТ2, просп. [STREET_ADDRESS] [STREET_ADDRESS] [PERS…" at bounding box center [506, 104] width 675 height 23
select select "271"
click at [169, 92] on select "- КТ, вул. Регенераторна, 4 КТ2, просп. [STREET_ADDRESS] [STREET_ADDRESS] [PERS…" at bounding box center [506, 104] width 675 height 23
select select
click at [220, 140] on span "Квартира" at bounding box center [506, 147] width 675 height 23
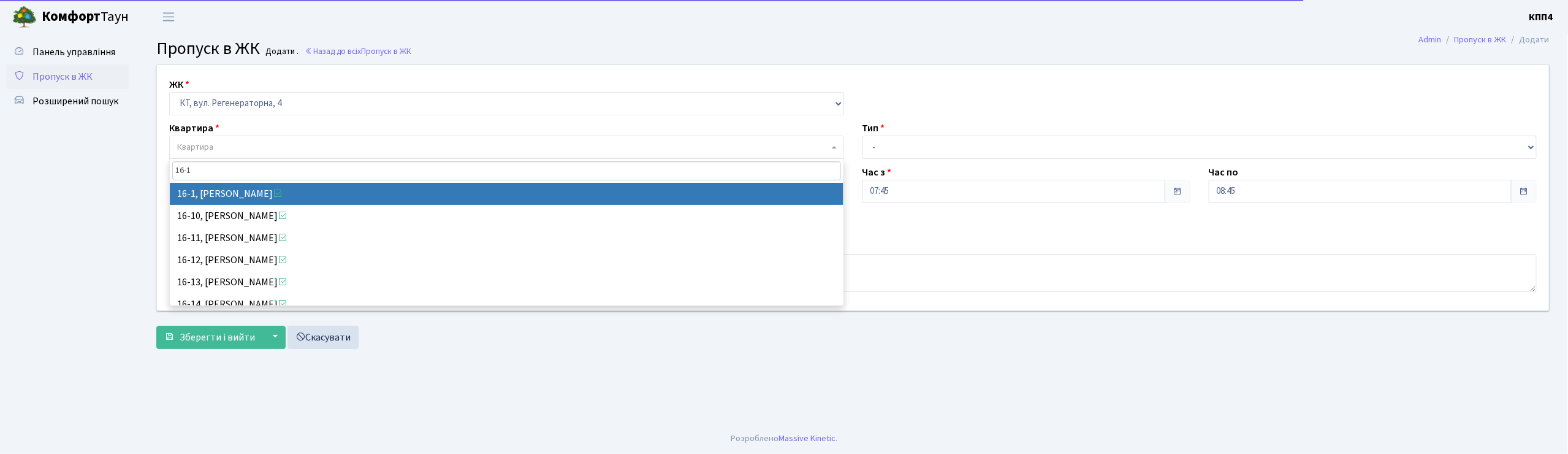
type input "16-1"
select select "8562"
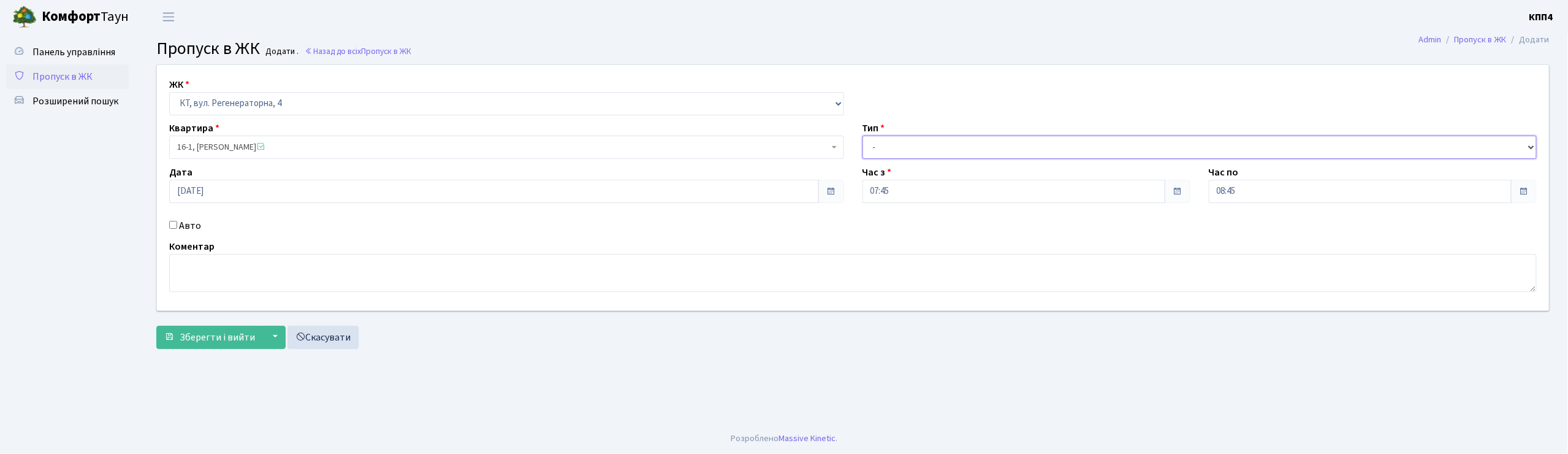
click at [885, 152] on select "- Доставка Таксі Гості Сервіс" at bounding box center [1200, 147] width 675 height 23
select select "3"
click at [863, 136] on select "- Доставка Таксі Гості Сервіс" at bounding box center [1200, 147] width 675 height 23
click at [245, 268] on textarea at bounding box center [852, 273] width 1368 height 38
type textarea "ВСІХХХ"
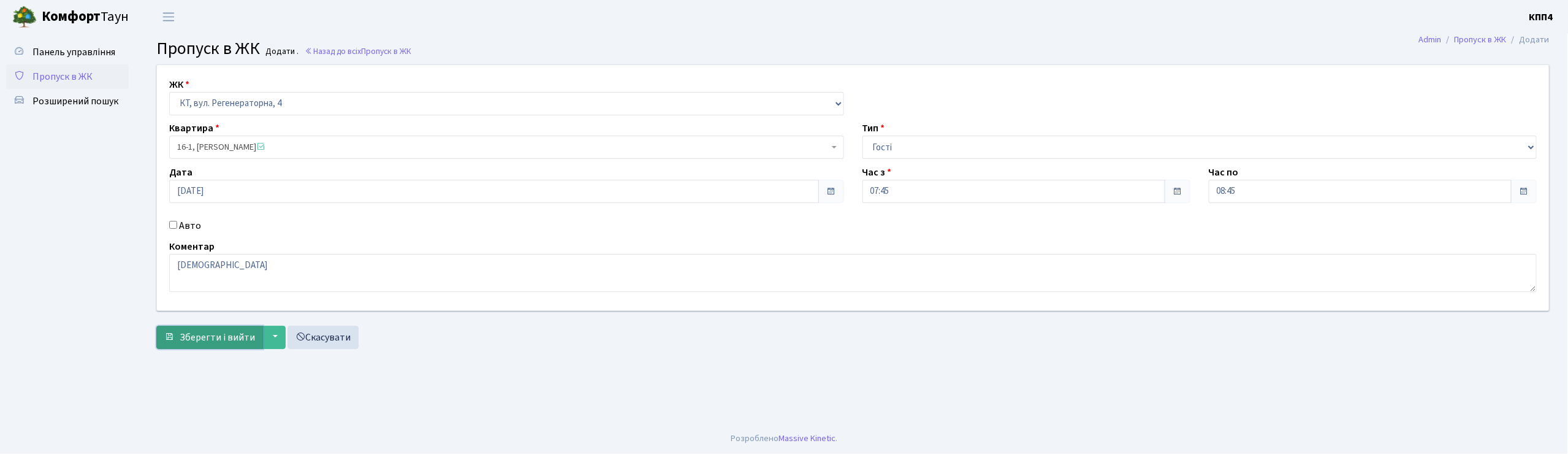
click at [193, 339] on span "Зберегти і вийти" at bounding box center [218, 337] width 76 height 13
click at [173, 223] on input "Авто" at bounding box center [173, 225] width 8 height 8
checkbox input "true"
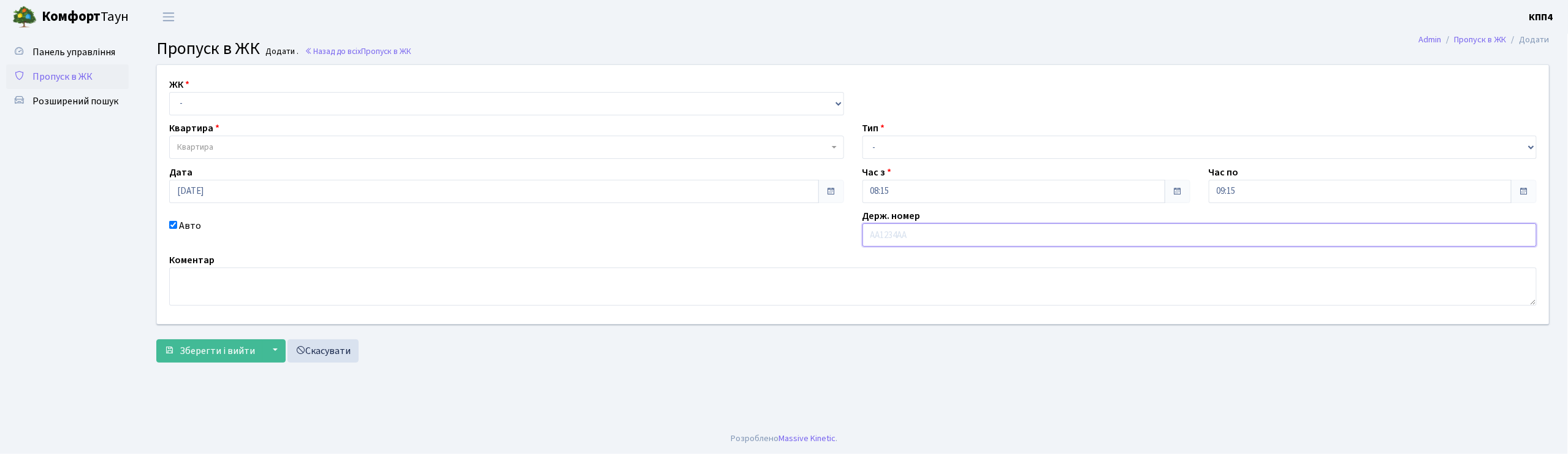
type input "T"
type input "EL7777"
click at [213, 106] on select "- КТ, вул. Регенераторна, 4 КТ2, просп. [STREET_ADDRESS] [STREET_ADDRESS] [PERS…" at bounding box center [506, 104] width 675 height 23
select select "271"
click at [169, 92] on select "- КТ, вул. Регенераторна, 4 КТ2, просп. [STREET_ADDRESS] [STREET_ADDRESS] [PERS…" at bounding box center [506, 104] width 675 height 23
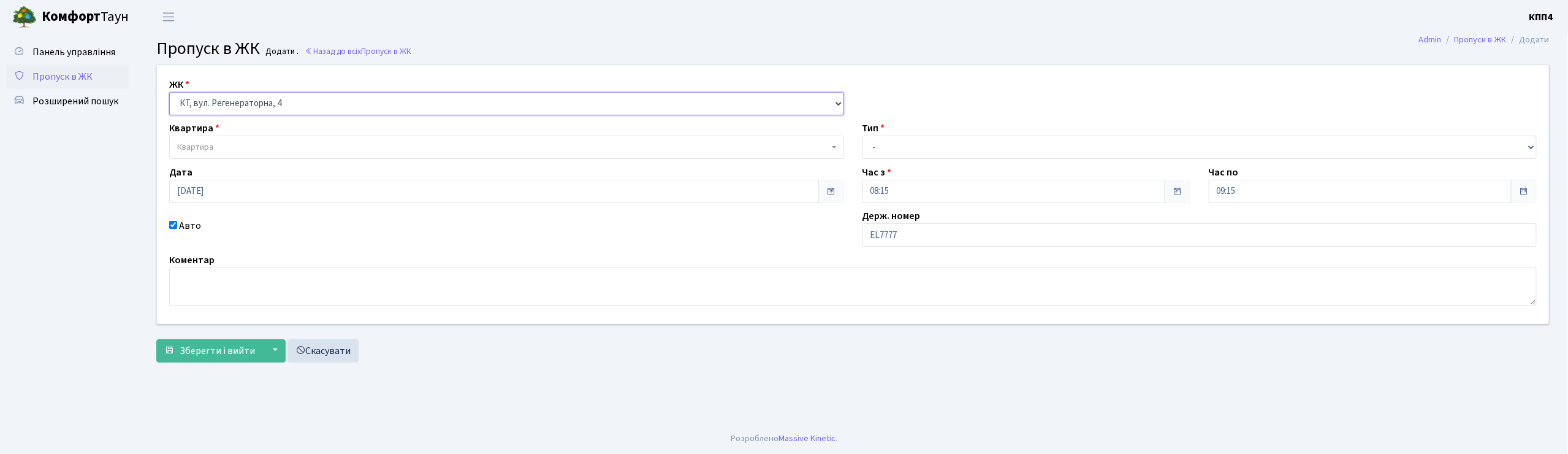
select select
click at [212, 150] on span "Квартира" at bounding box center [195, 147] width 36 height 12
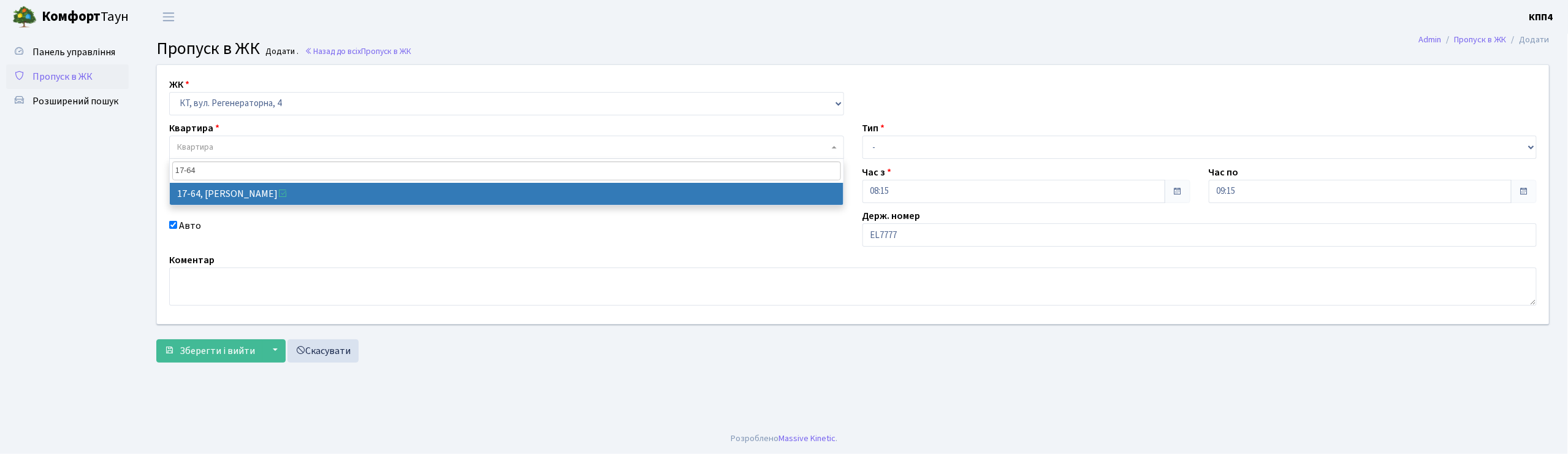
type input "17-64"
select select "9018"
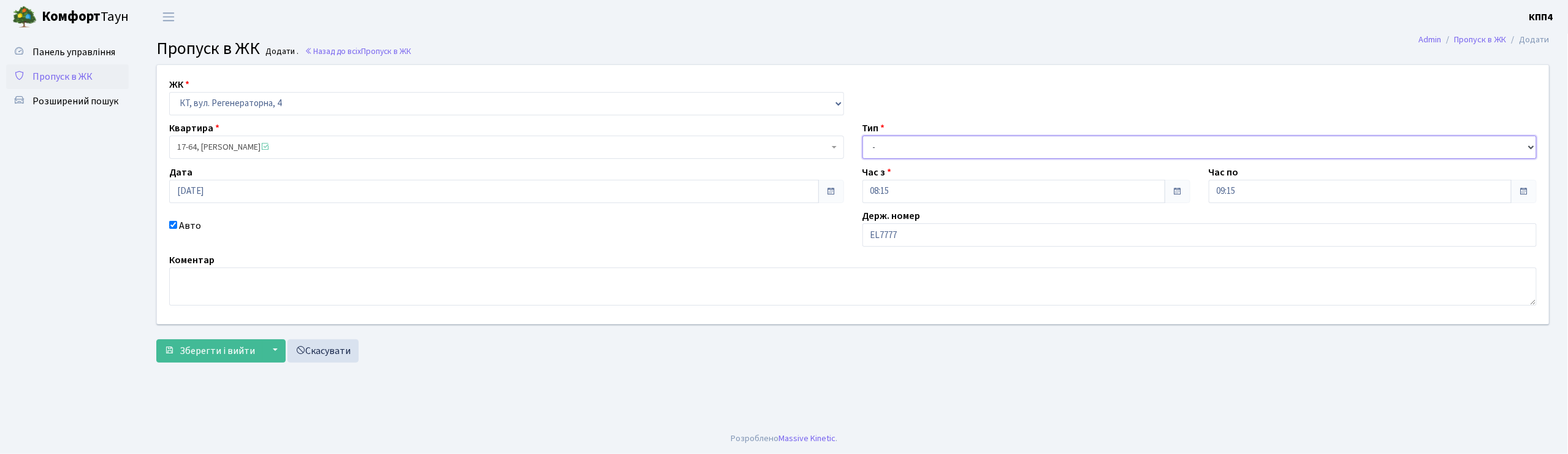
click at [903, 154] on select "- Доставка Таксі Гості Сервіс" at bounding box center [1200, 147] width 675 height 23
select select "2"
click at [863, 136] on select "- Доставка Таксі Гості Сервіс" at bounding box center [1200, 147] width 675 height 23
click at [232, 354] on span "Зберегти і вийти" at bounding box center [218, 350] width 76 height 13
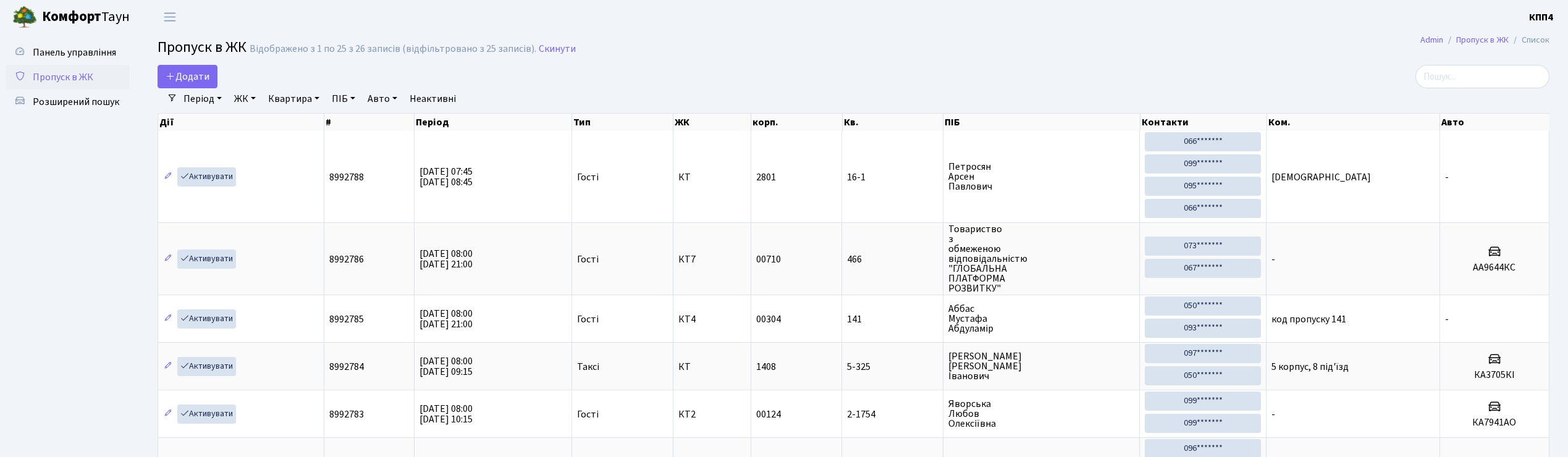
select select "25"
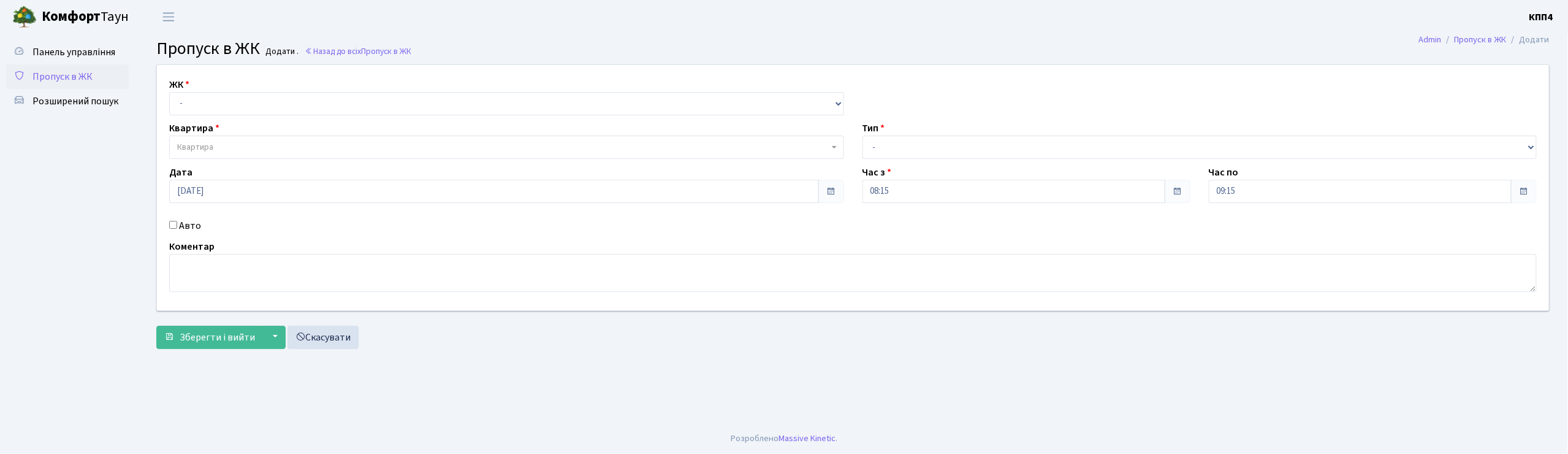
click at [173, 223] on input "Авто" at bounding box center [173, 225] width 8 height 8
checkbox input "true"
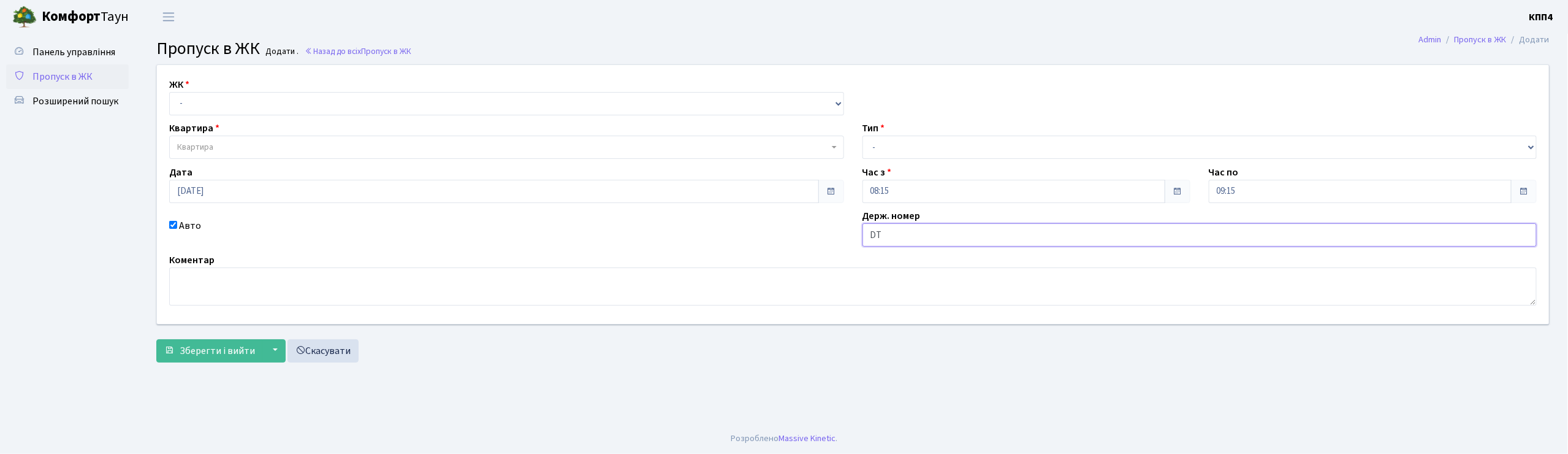
type input "D"
type input "ВЕ3290АО"
click at [196, 102] on select "- КТ, вул. Регенераторна, 4 КТ2, просп. [STREET_ADDRESS] [STREET_ADDRESS] [PERS…" at bounding box center [506, 104] width 675 height 23
select select "271"
click at [169, 92] on select "- КТ, вул. Регенераторна, 4 КТ2, просп. [STREET_ADDRESS] [STREET_ADDRESS] [PERS…" at bounding box center [506, 104] width 675 height 23
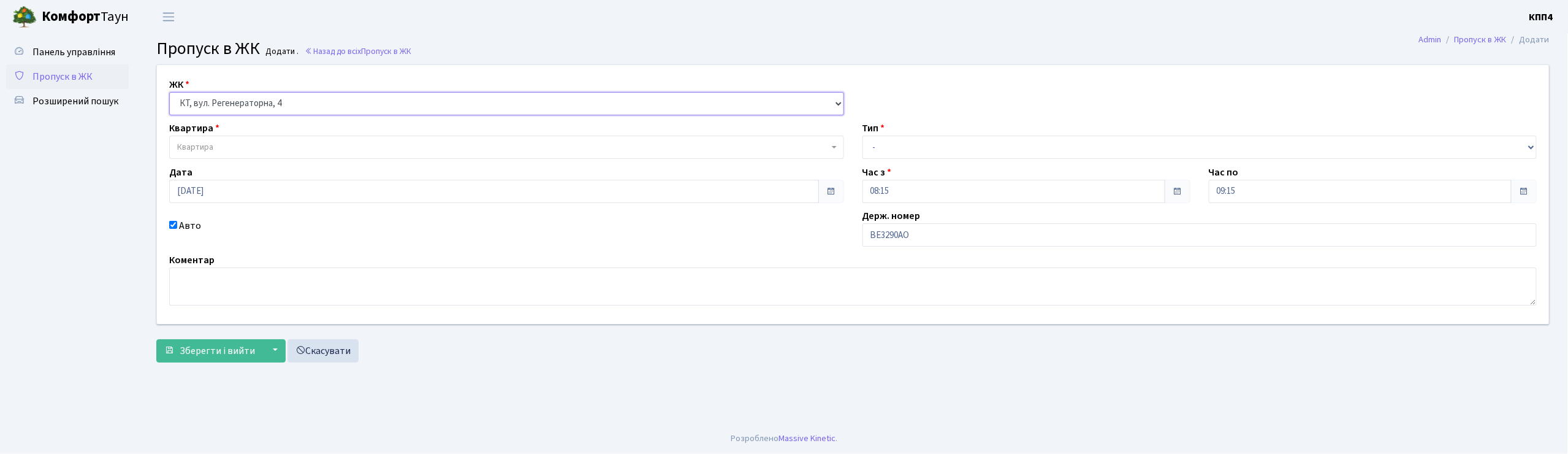
select select
click at [201, 143] on span "Квартира" at bounding box center [195, 147] width 36 height 12
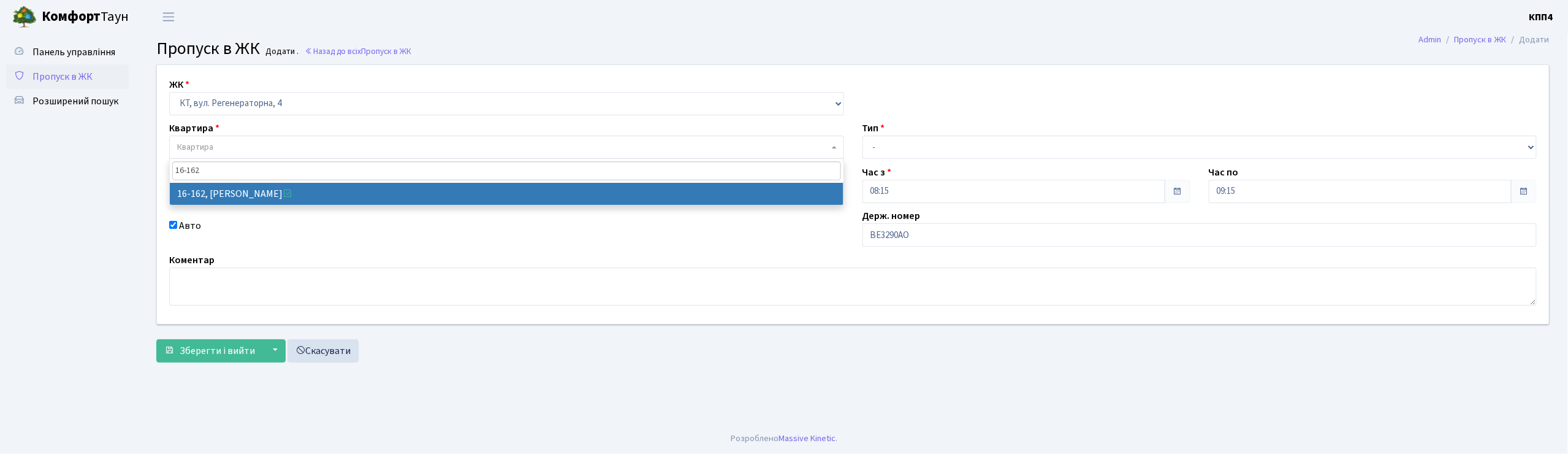
type input "16-162"
select select "8723"
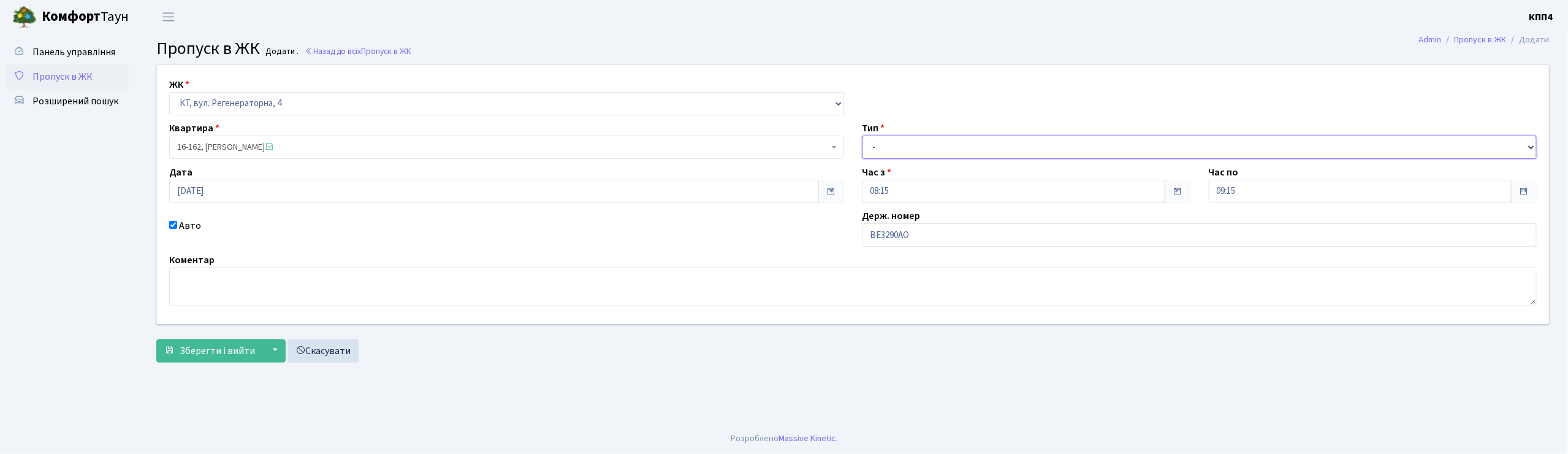
click at [877, 143] on select "- Доставка Таксі Гості Сервіс" at bounding box center [1200, 147] width 675 height 23
select select "3"
click at [863, 136] on select "- Доставка Таксі Гості Сервіс" at bounding box center [1200, 147] width 675 height 23
click at [204, 297] on textarea at bounding box center [852, 286] width 1368 height 38
type textarea "НА ЦІЛИЙ ДЕНЬ"
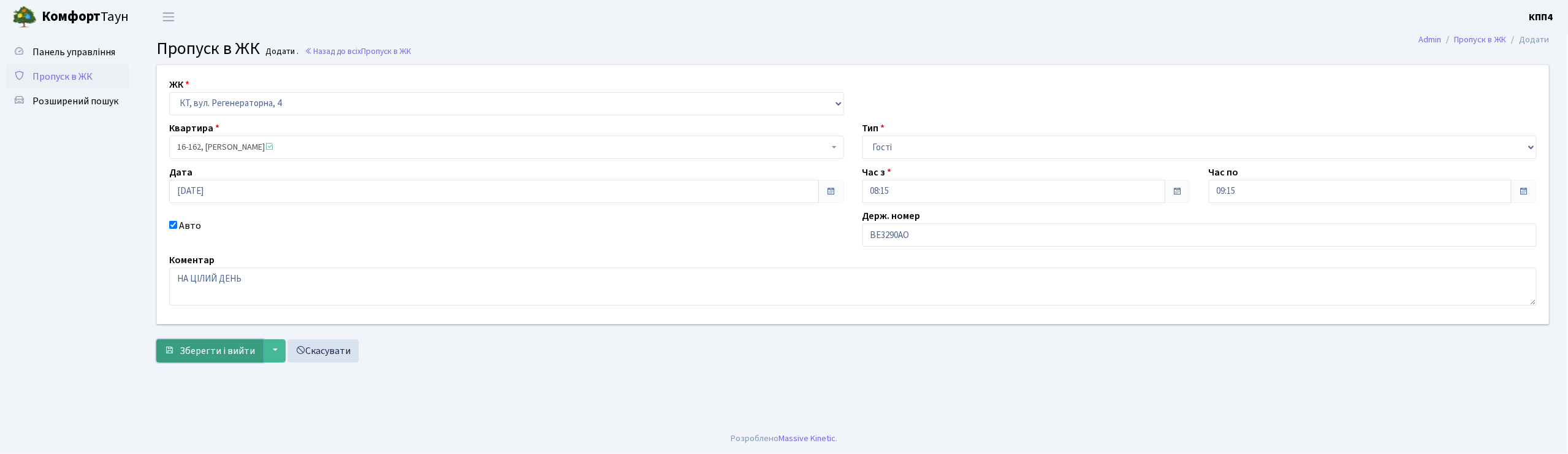
click at [220, 358] on button "Зберегти і вийти" at bounding box center [209, 351] width 107 height 23
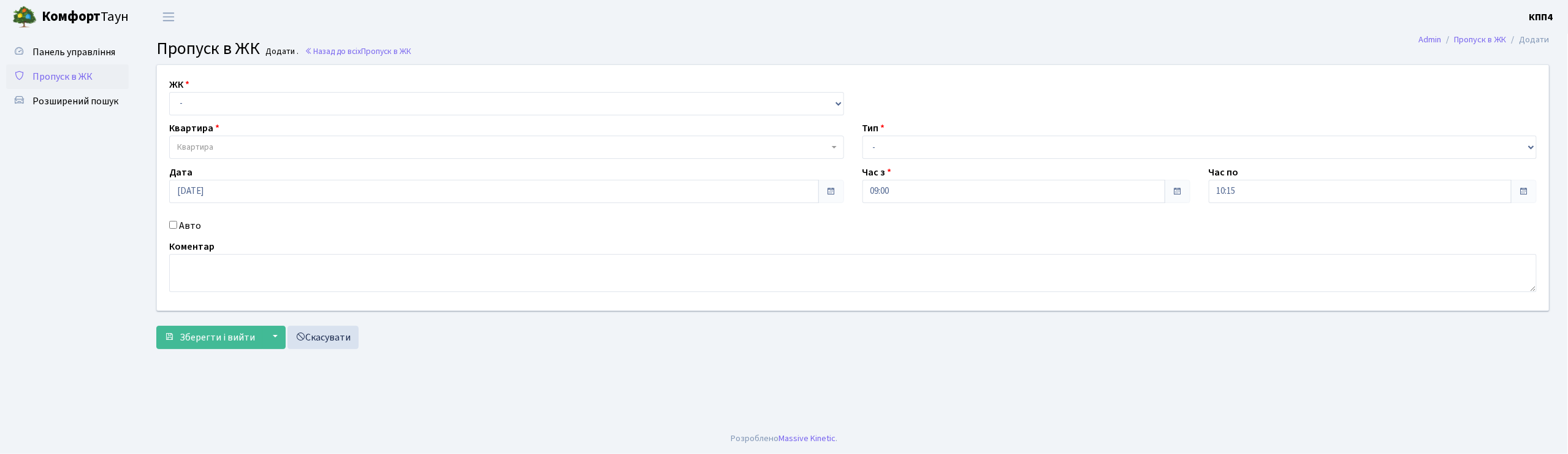
click at [175, 223] on input "Авто" at bounding box center [173, 225] width 8 height 8
checkbox input "true"
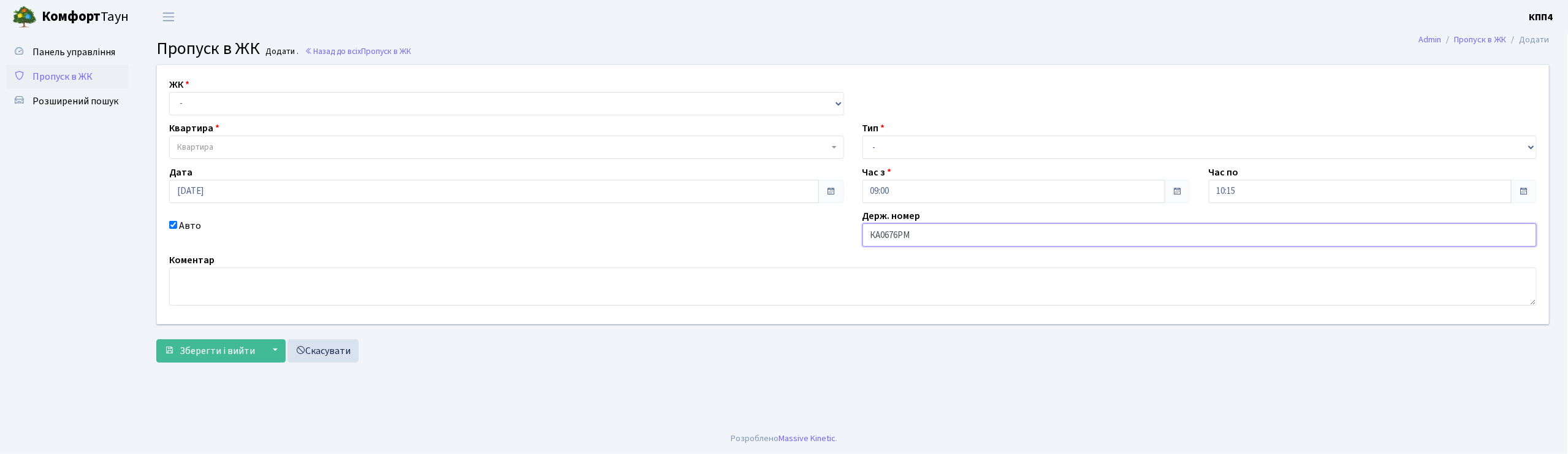
type input "КА0676РМ"
click at [186, 101] on select "- КТ, вул. Регенераторна, 4 КТ2, просп. [STREET_ADDRESS] [STREET_ADDRESS] [PERS…" at bounding box center [506, 104] width 675 height 23
select select "271"
click at [169, 92] on select "- КТ, вул. Регенераторна, 4 КТ2, просп. [STREET_ADDRESS] [STREET_ADDRESS] [PERS…" at bounding box center [506, 104] width 675 height 23
select select
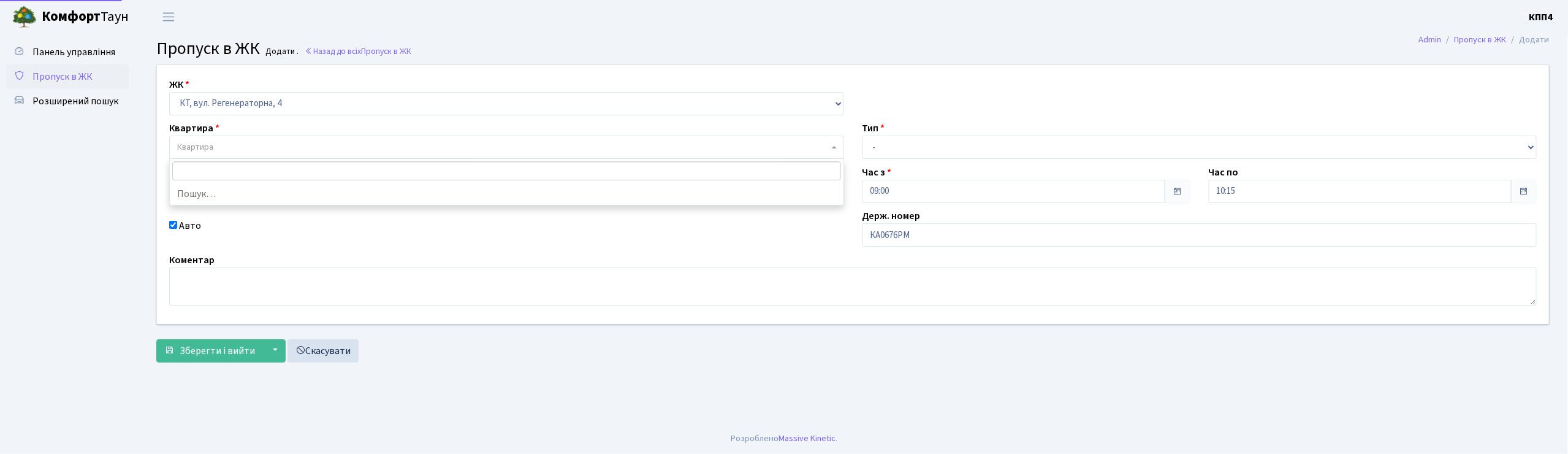
click at [198, 148] on span "Квартира" at bounding box center [195, 147] width 36 height 12
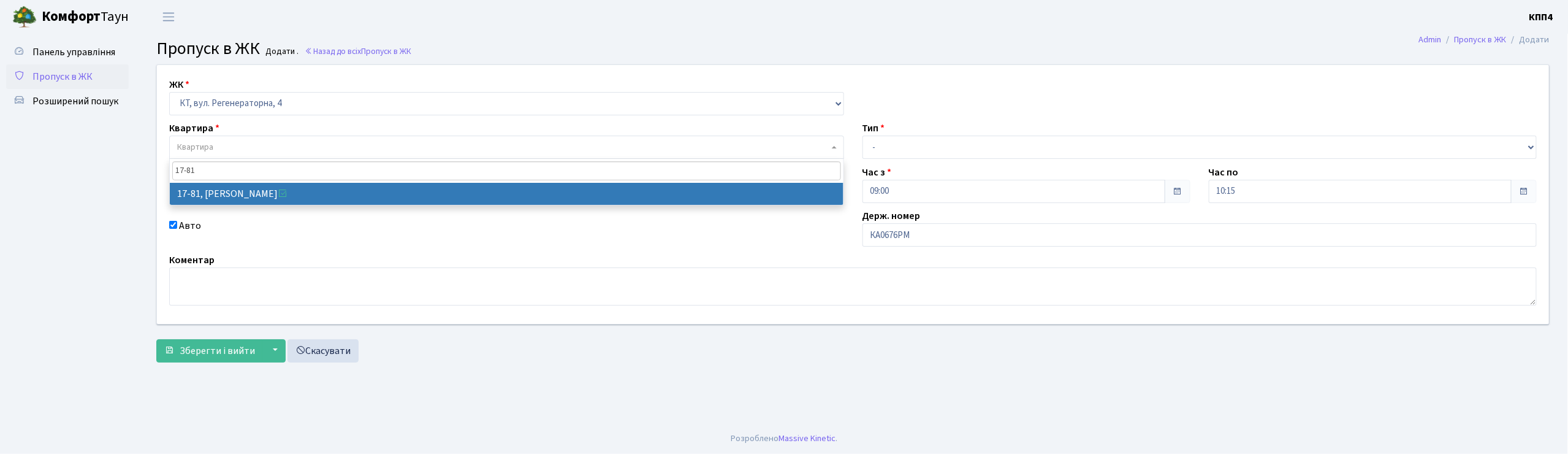
type input "17-81"
select select "9035"
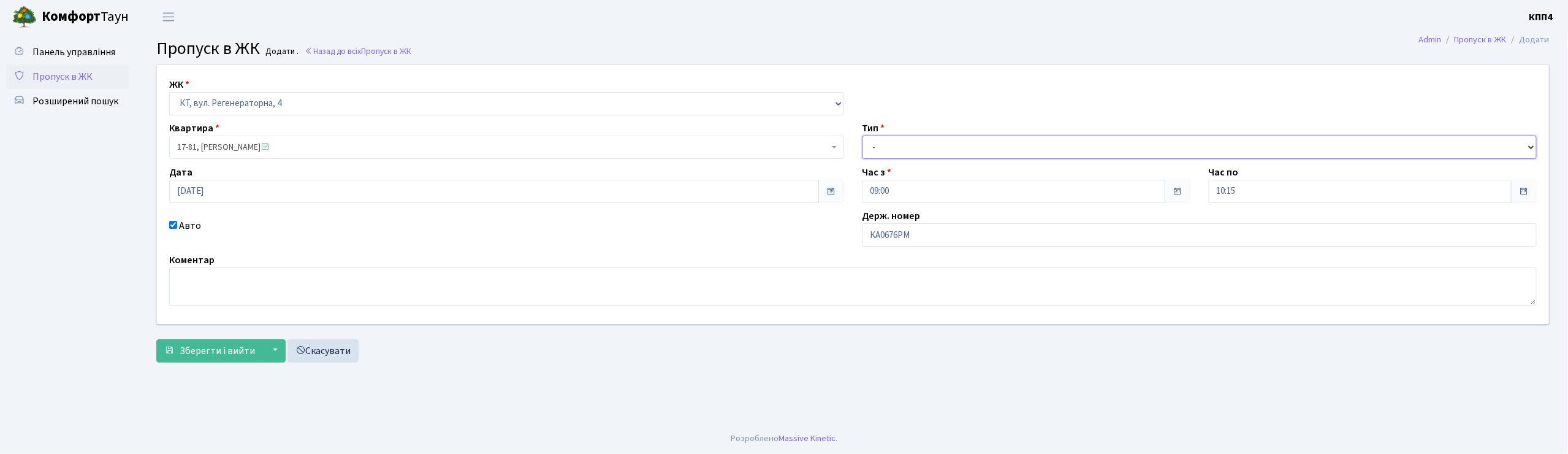
click at [885, 149] on select "- Доставка Таксі Гості Сервіс" at bounding box center [1200, 147] width 675 height 23
select select "3"
click at [863, 136] on select "- Доставка Таксі Гості Сервіс" at bounding box center [1200, 147] width 675 height 23
click at [238, 352] on span "Зберегти і вийти" at bounding box center [218, 350] width 76 height 13
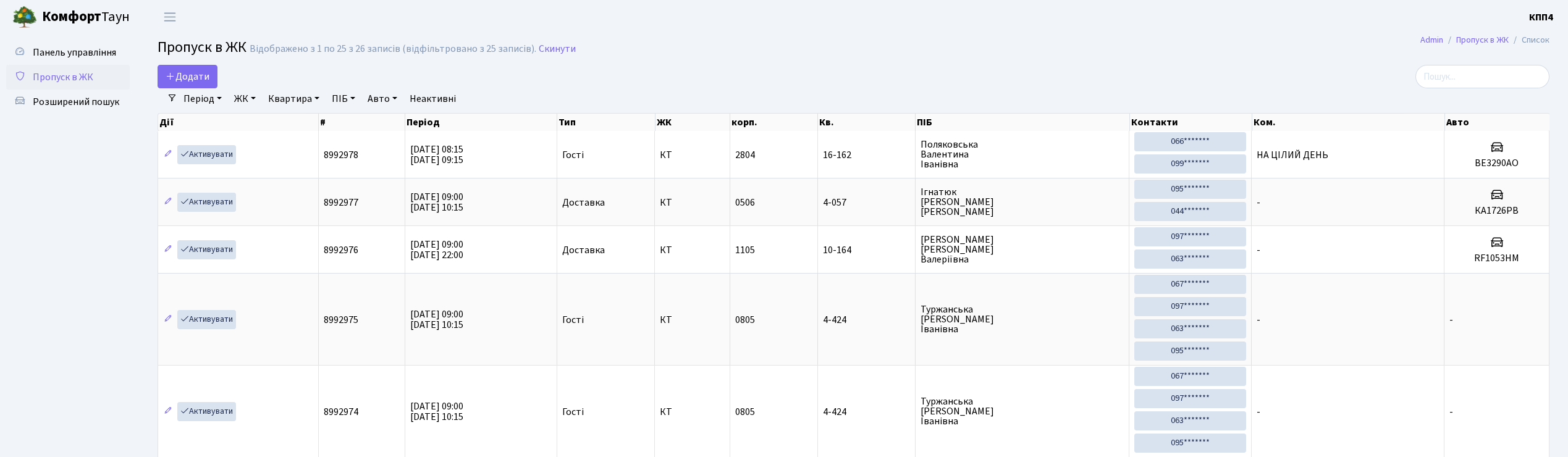
select select "25"
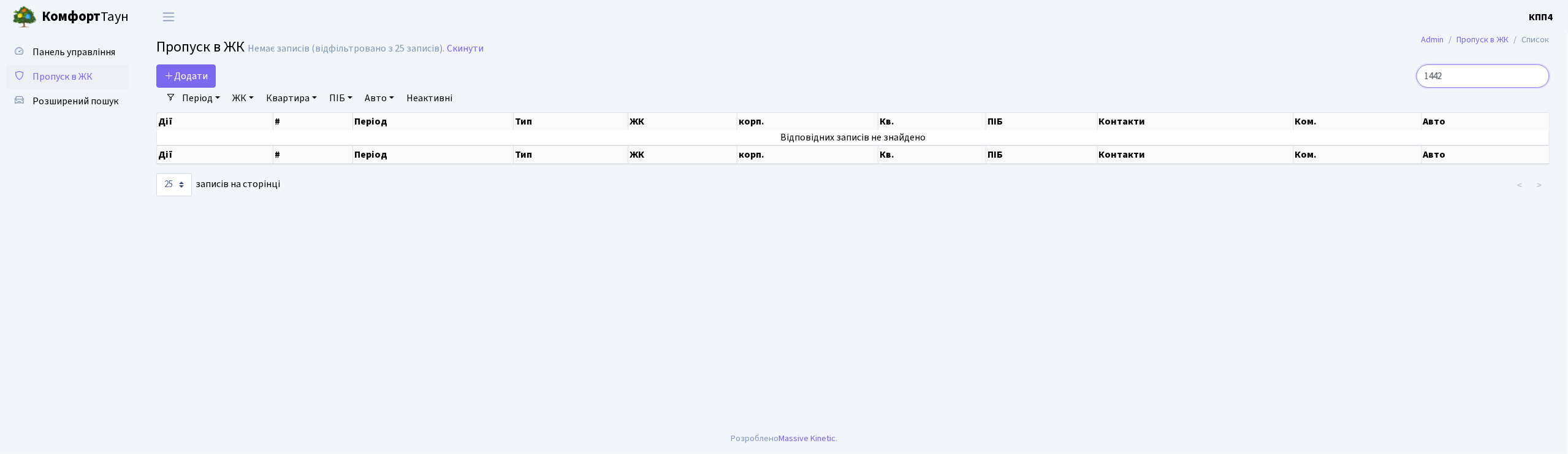
type input "1442"
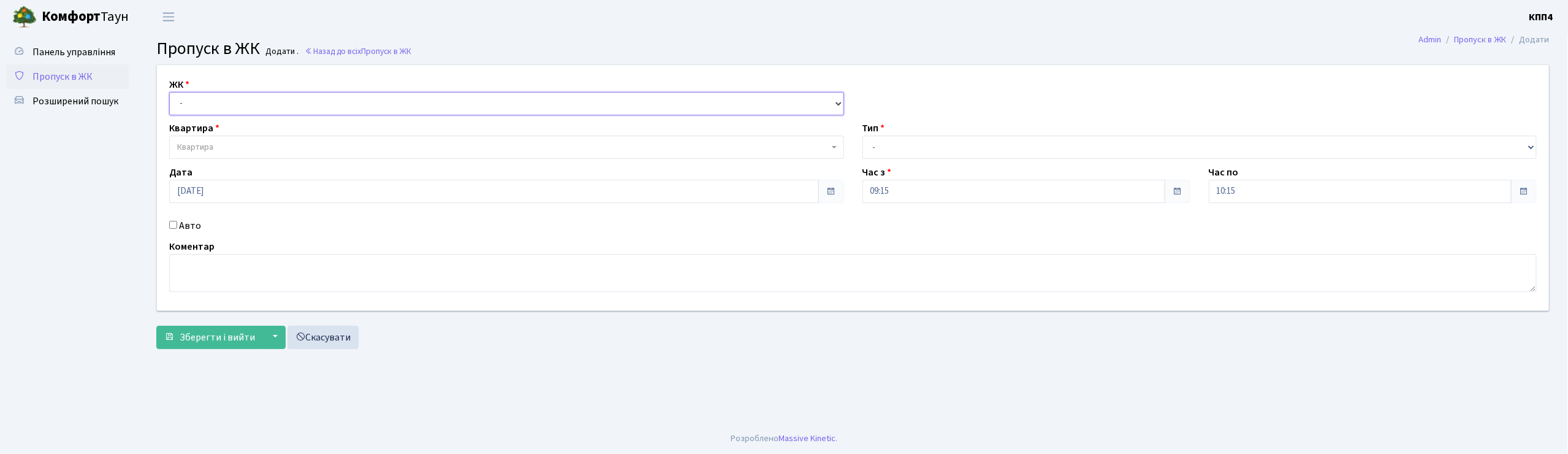
click at [204, 101] on select "- КТ, вул. Регенераторна, 4 КТ2, просп. Соборності, 17 КТ3, вул. Березнева, 16 …" at bounding box center [506, 104] width 675 height 23
select select "271"
click at [169, 92] on select "- КТ, вул. Регенераторна, 4 КТ2, просп. Соборності, 17 КТ3, вул. Березнева, 16 …" at bounding box center [506, 104] width 675 height 23
select select
click at [198, 145] on span "Квартира" at bounding box center [195, 147] width 36 height 12
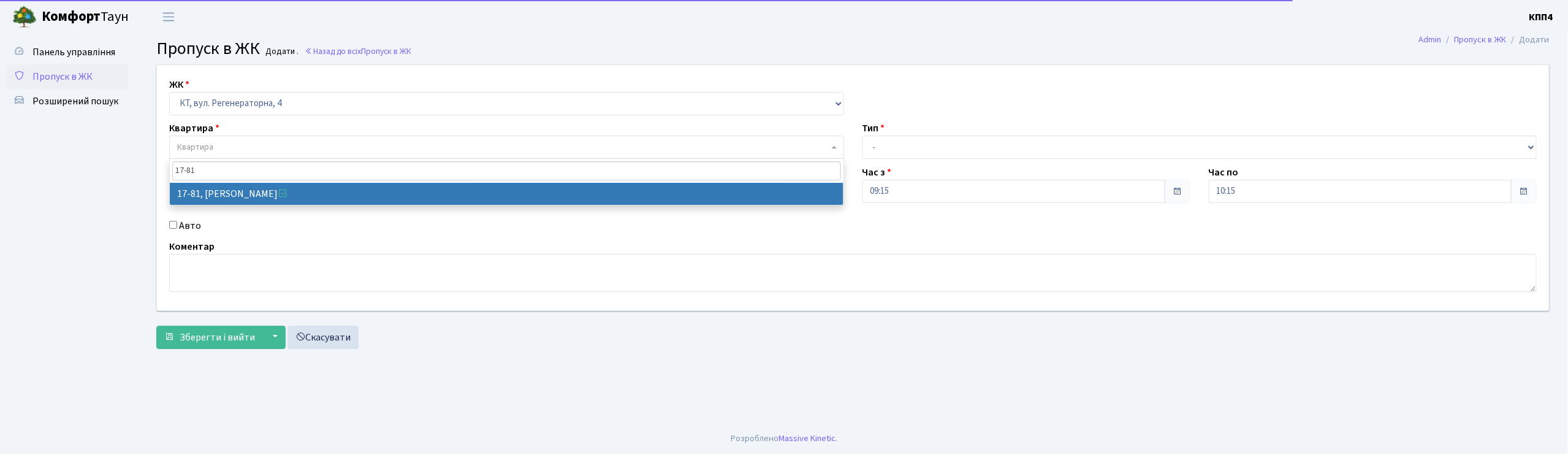
type input "17-81"
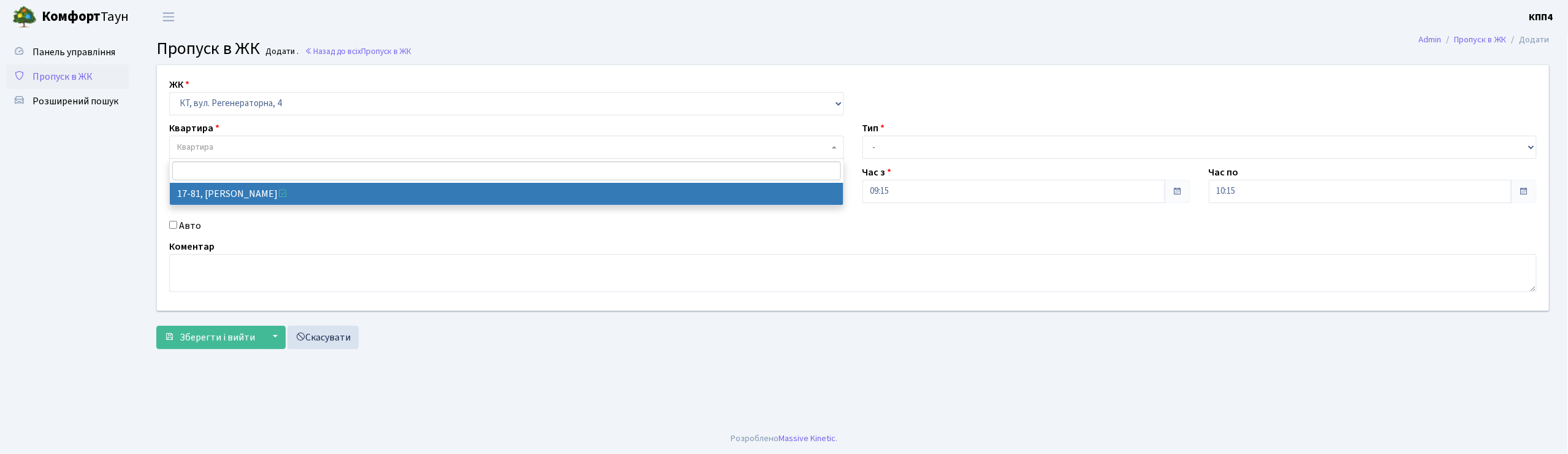
select select "9035"
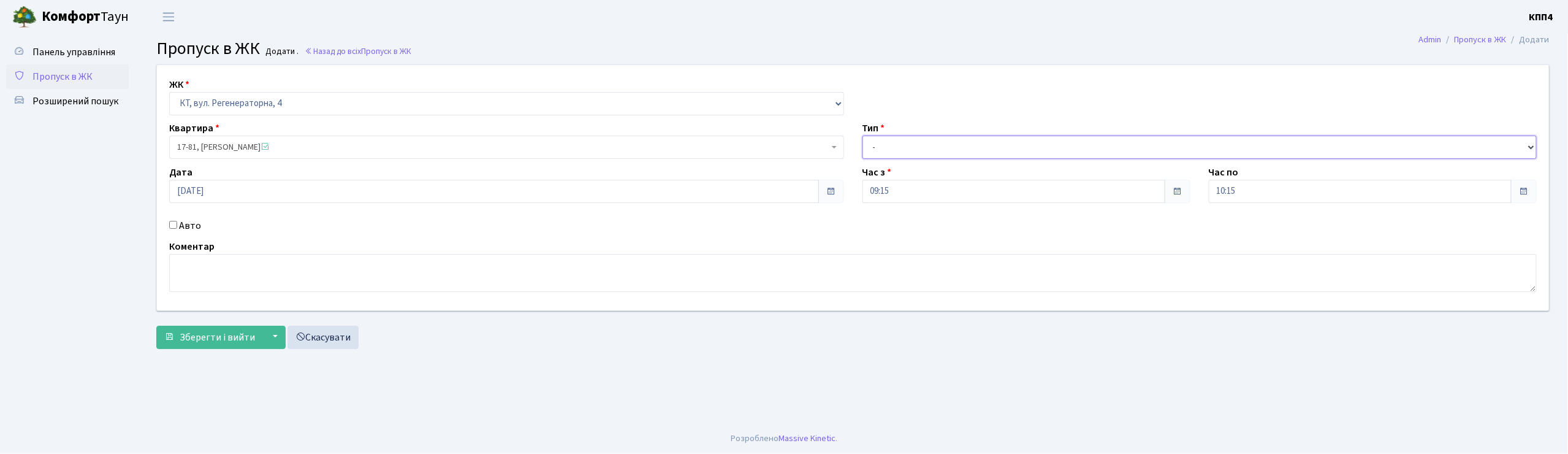
click at [923, 149] on select "- Доставка Таксі Гості Сервіс" at bounding box center [1200, 147] width 675 height 23
select select "3"
click at [863, 136] on select "- Доставка Таксі Гості Сервіс" at bounding box center [1200, 147] width 675 height 23
click at [302, 277] on textarea at bounding box center [852, 273] width 1368 height 38
type textarea "ВСІХХХХ"
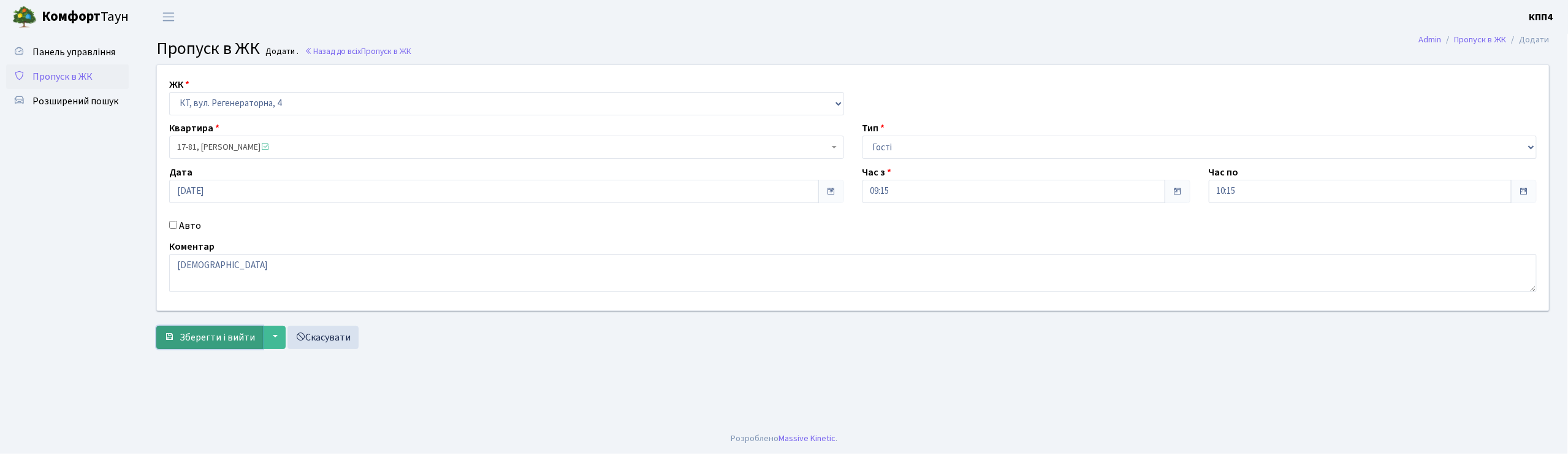
click at [198, 334] on span "Зберегти і вийти" at bounding box center [218, 337] width 76 height 13
click at [174, 225] on input "Авто" at bounding box center [173, 225] width 8 height 8
checkbox input "true"
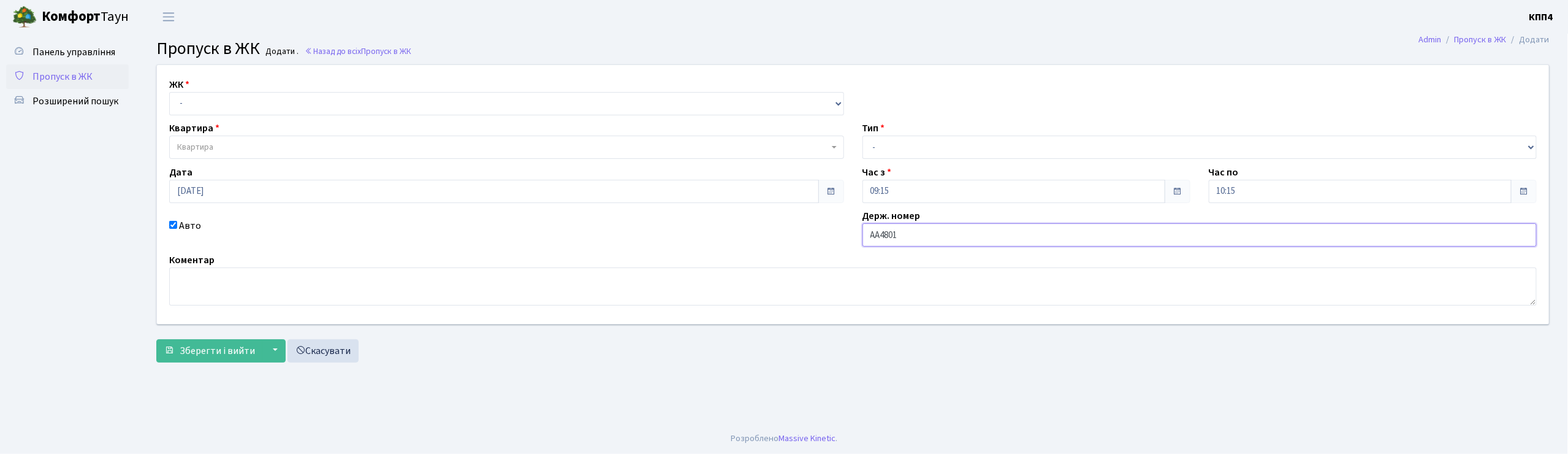
type input "АА4801ІІ"
click at [191, 99] on select "- КТ, вул. Регенераторна, 4 КТ2, просп. Соборності, 17 КТ3, вул. Березнева, 16 …" at bounding box center [506, 104] width 675 height 23
select select "271"
click at [169, 92] on select "- КТ, вул. Регенераторна, 4 КТ2, просп. Соборності, 17 КТ3, вул. Березнева, 16 …" at bounding box center [506, 104] width 675 height 23
select select
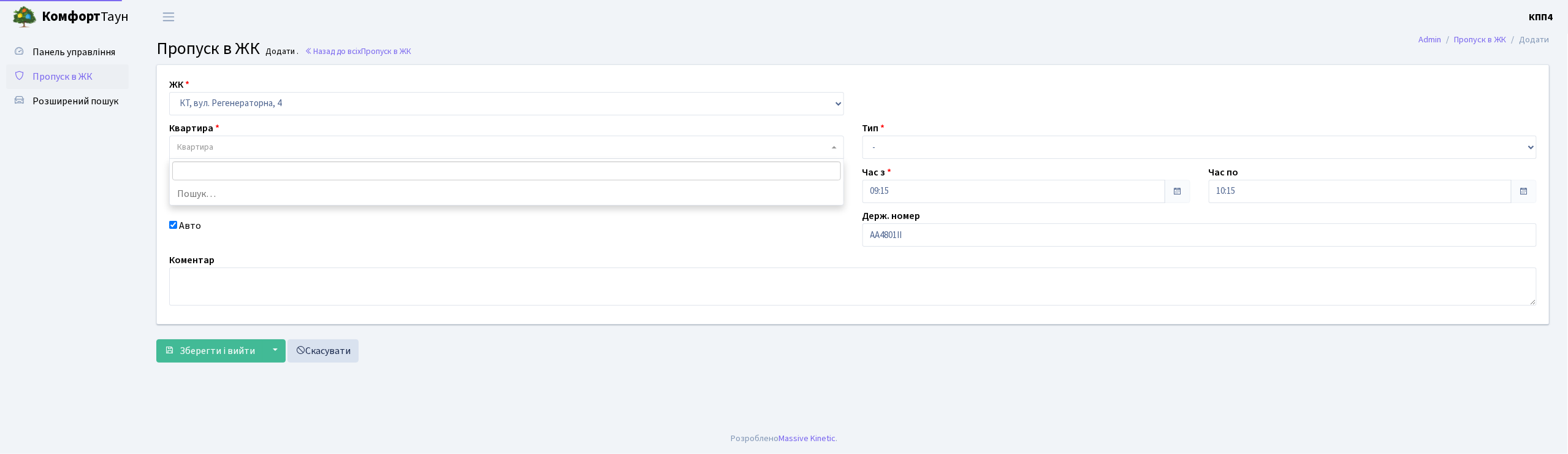
click at [195, 145] on span "Квартира" at bounding box center [195, 147] width 36 height 12
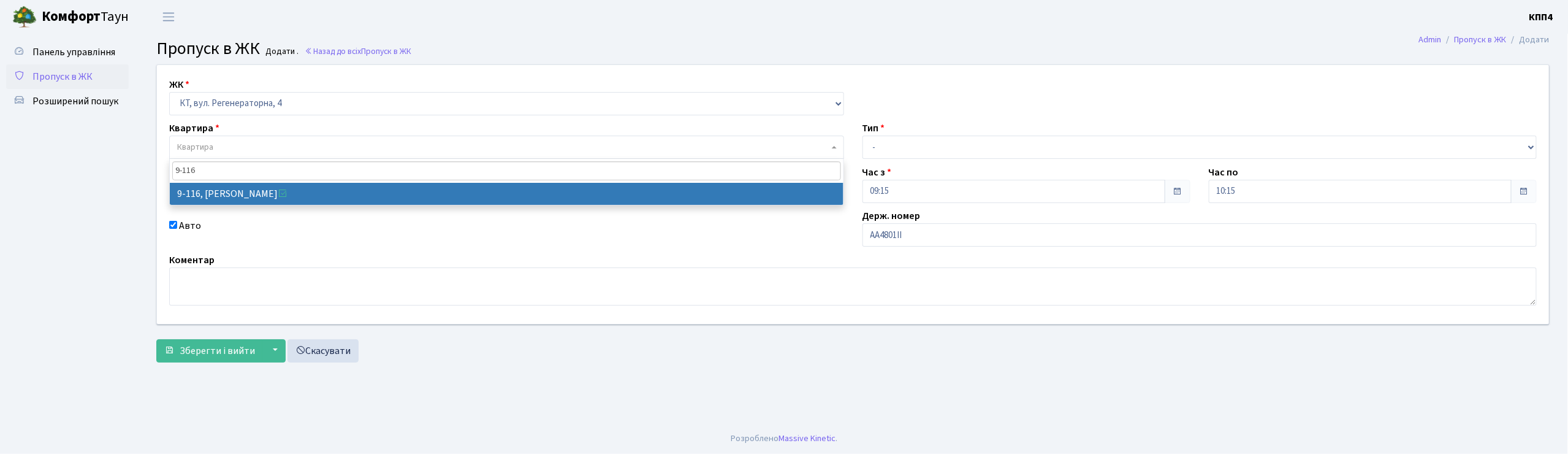
type input "9-116"
select select "6466"
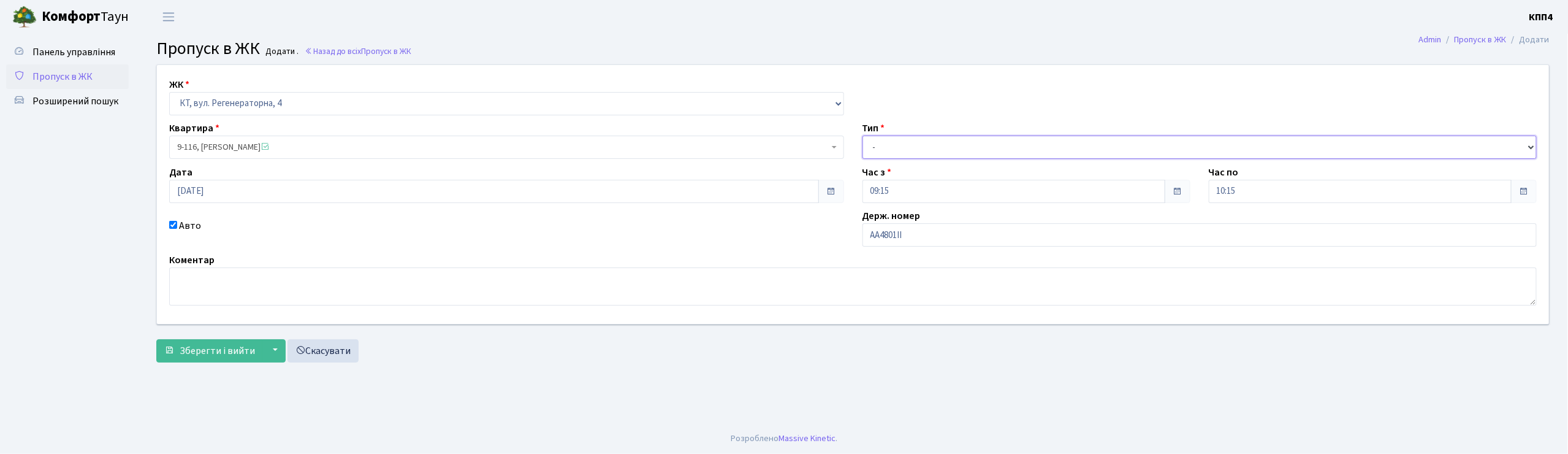
drag, startPoint x: 881, startPoint y: 150, endPoint x: 874, endPoint y: 152, distance: 7.3
click at [874, 152] on select "- Доставка Таксі Гості Сервіс" at bounding box center [1200, 147] width 675 height 23
select select "2"
click at [863, 136] on select "- Доставка Таксі Гості Сервіс" at bounding box center [1200, 147] width 675 height 23
click at [213, 352] on span "Зберегти і вийти" at bounding box center [218, 350] width 76 height 13
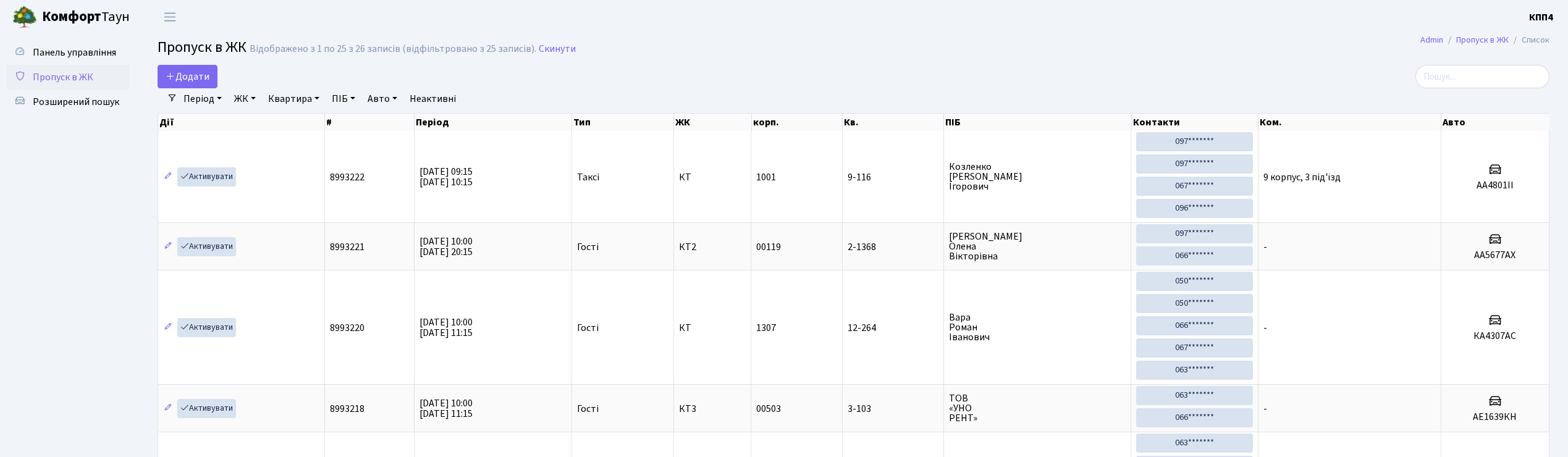
select select "25"
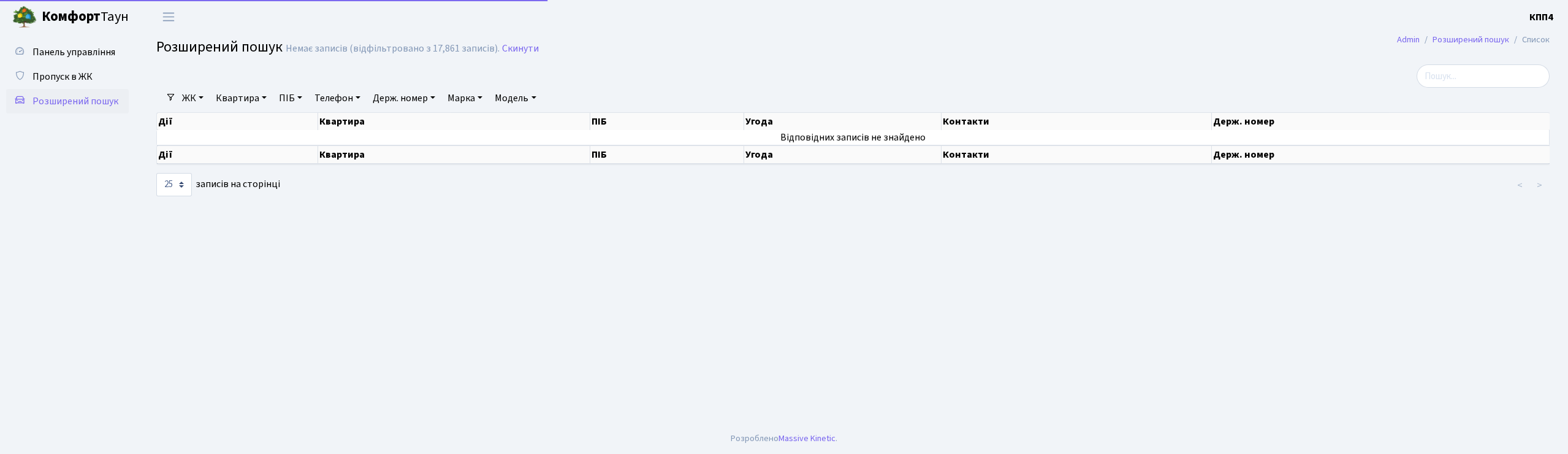
select select "25"
click at [408, 106] on link "Держ. номер" at bounding box center [404, 98] width 72 height 21
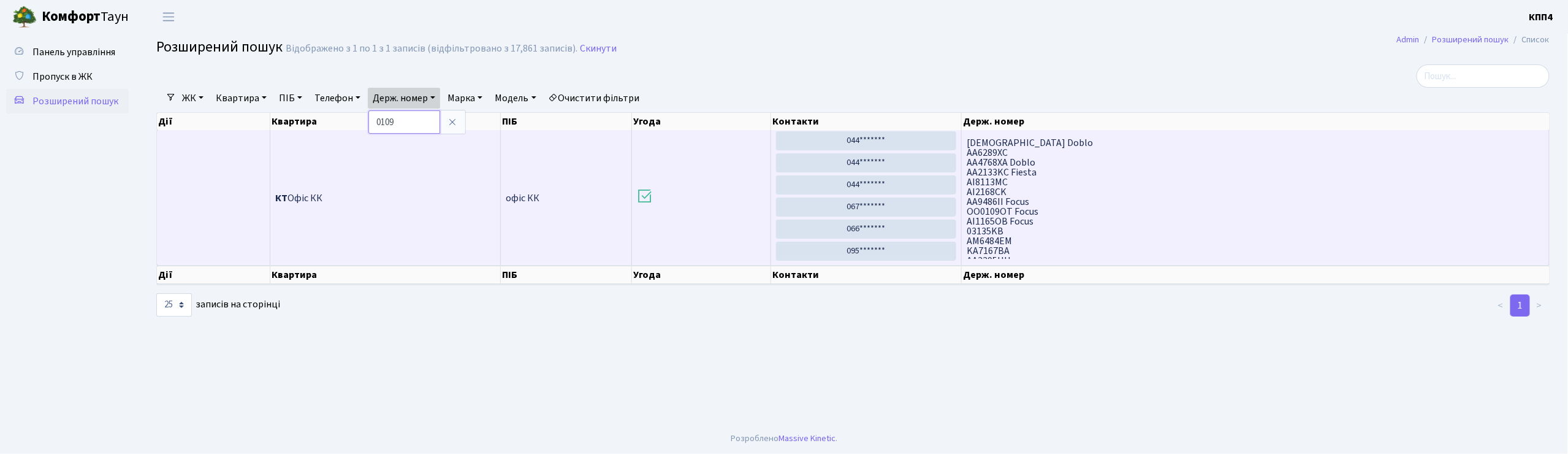
scroll to position [245, 0]
type input "0"
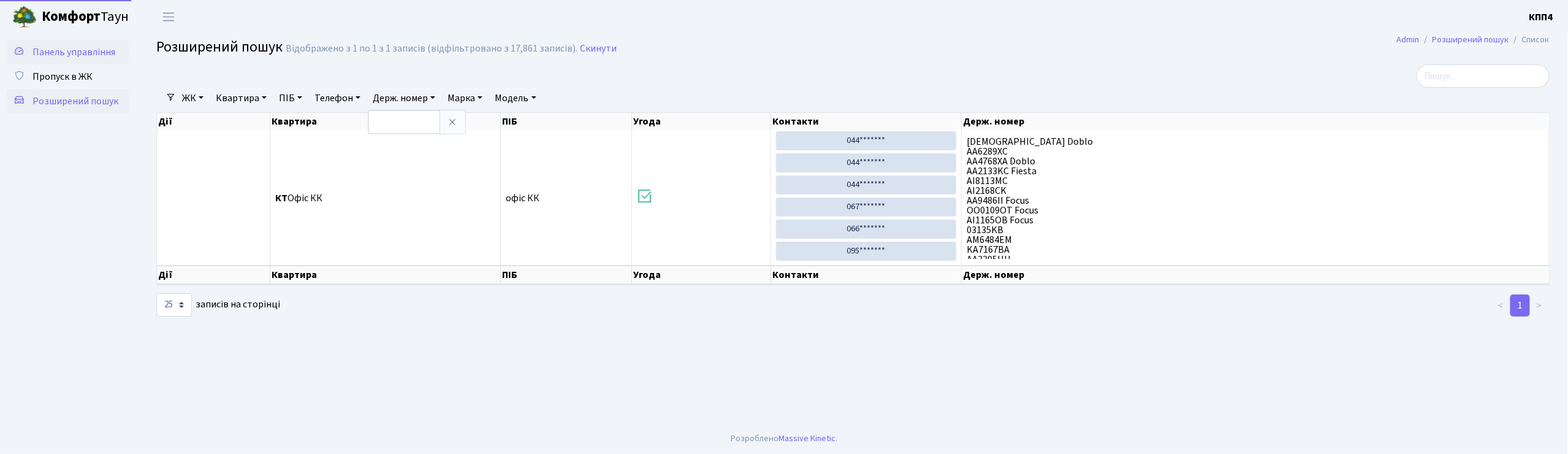
click at [57, 53] on span "Панель управління" at bounding box center [74, 52] width 83 height 13
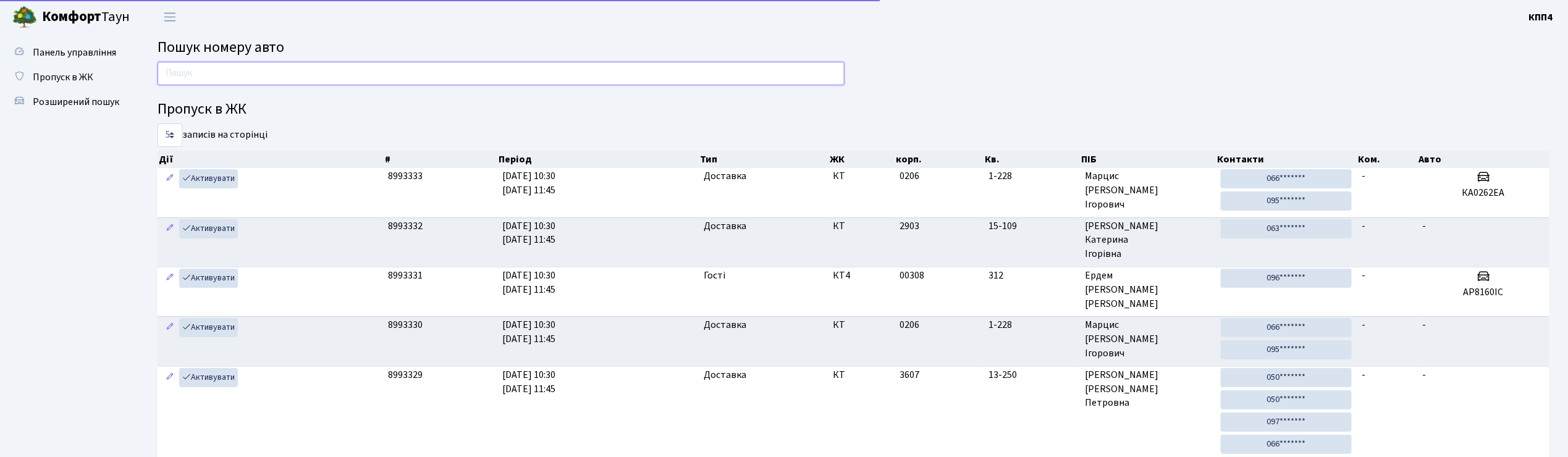
click at [198, 73] on input "text" at bounding box center [501, 73] width 687 height 23
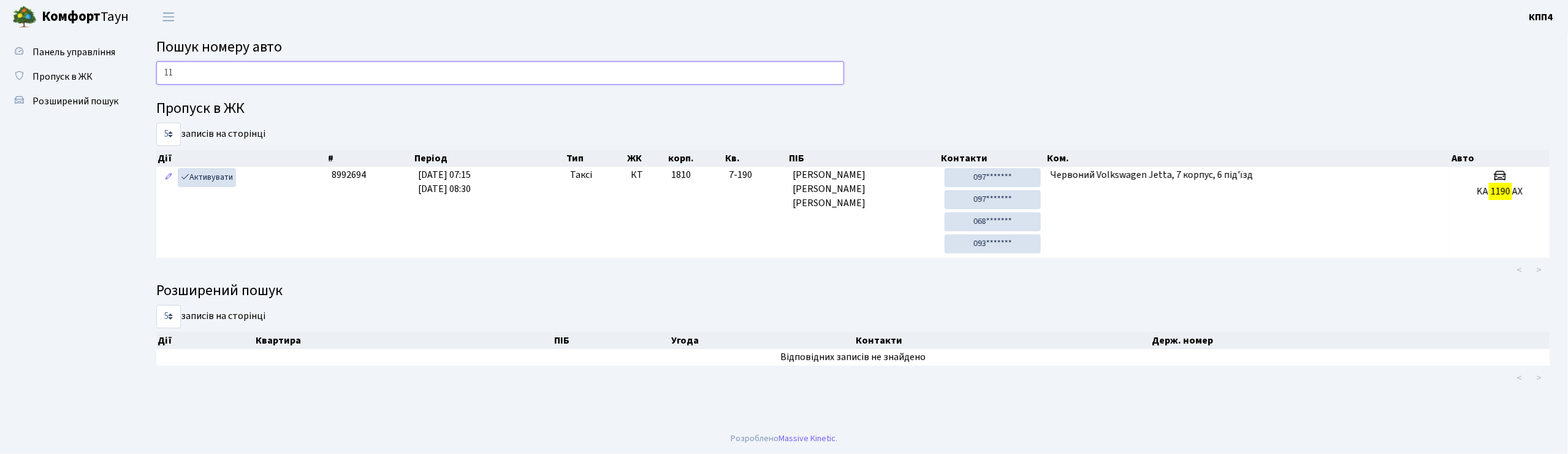
type input "1"
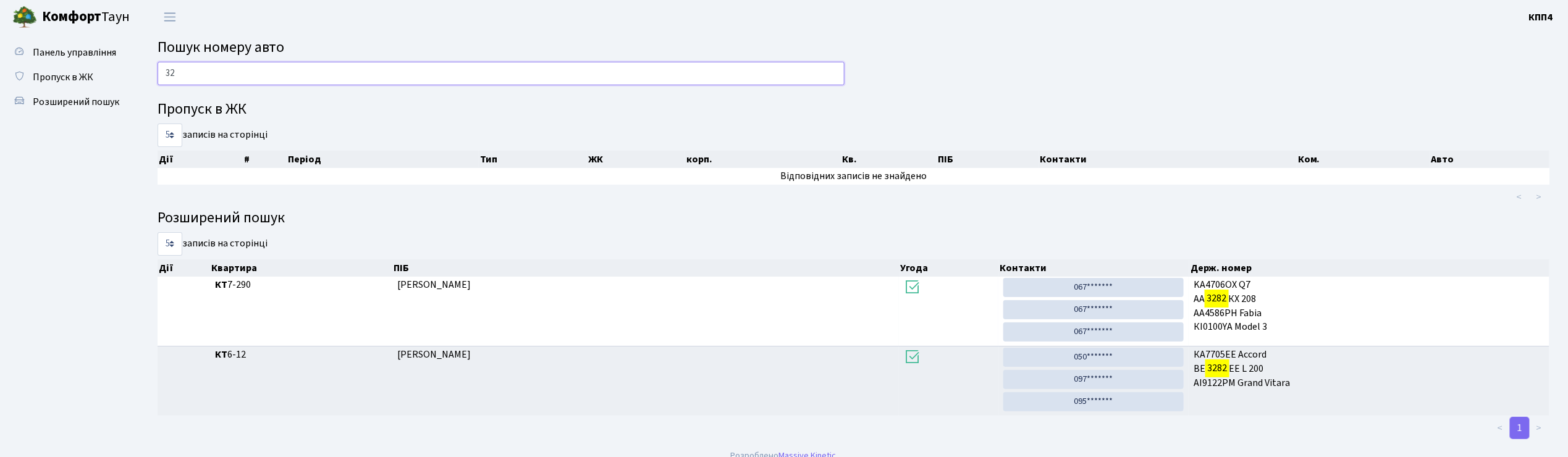
type input "3"
